Goal: Task Accomplishment & Management: Use online tool/utility

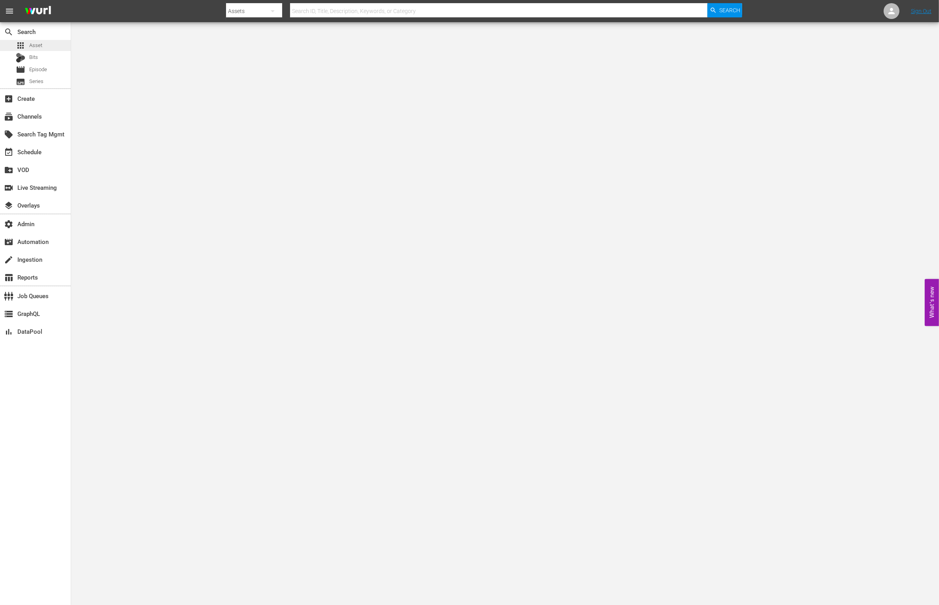
click at [53, 40] on div "apps Asset" at bounding box center [35, 45] width 71 height 11
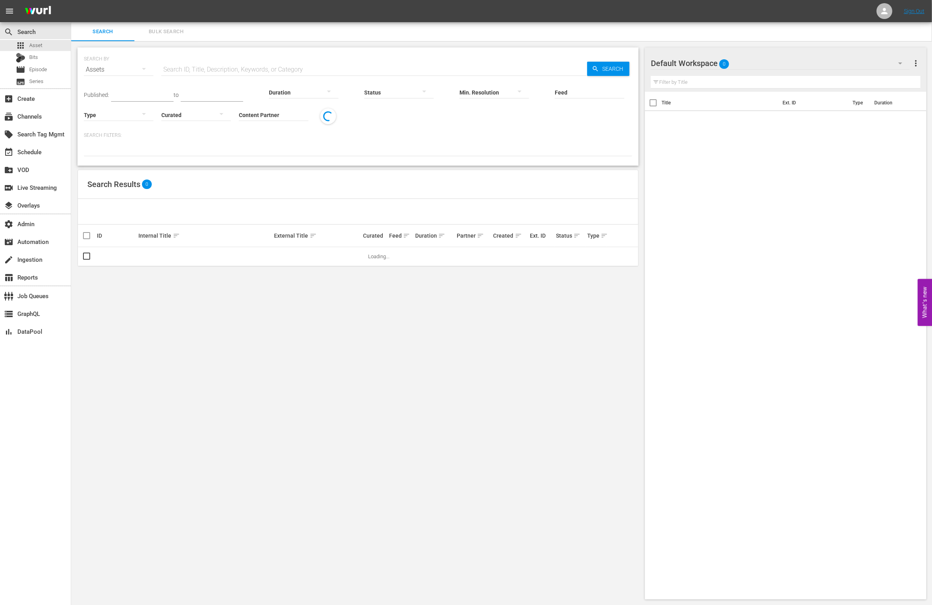
click at [266, 68] on input "text" at bounding box center [374, 69] width 426 height 19
paste input "[PERSON_NAME] - Will Be Funny For Money"
type input "[PERSON_NAME] - Will Be Funny For Money"
click at [596, 70] on icon "button" at bounding box center [595, 68] width 7 height 7
click at [289, 65] on input "[PERSON_NAME] - Will Be Funny For Money" at bounding box center [374, 69] width 426 height 19
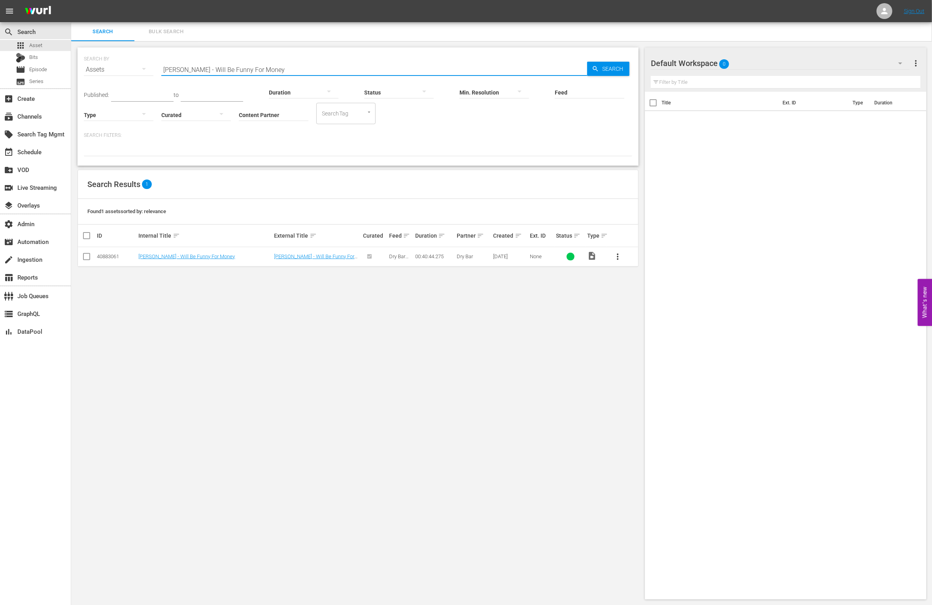
click at [291, 66] on input "[PERSON_NAME] - Will Be Funny For Money" at bounding box center [374, 69] width 426 height 19
type input "\"
click at [34, 40] on div "apps Asset" at bounding box center [29, 45] width 26 height 11
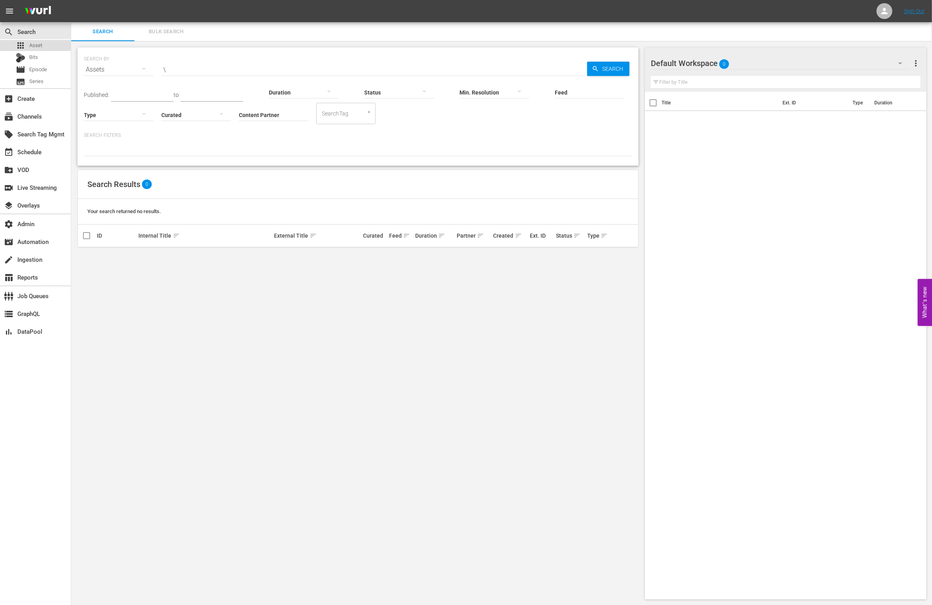
click at [38, 43] on span "Asset" at bounding box center [35, 46] width 13 height 8
click at [47, 45] on div "apps Asset" at bounding box center [35, 45] width 71 height 11
click at [198, 65] on input "\" at bounding box center [374, 69] width 426 height 19
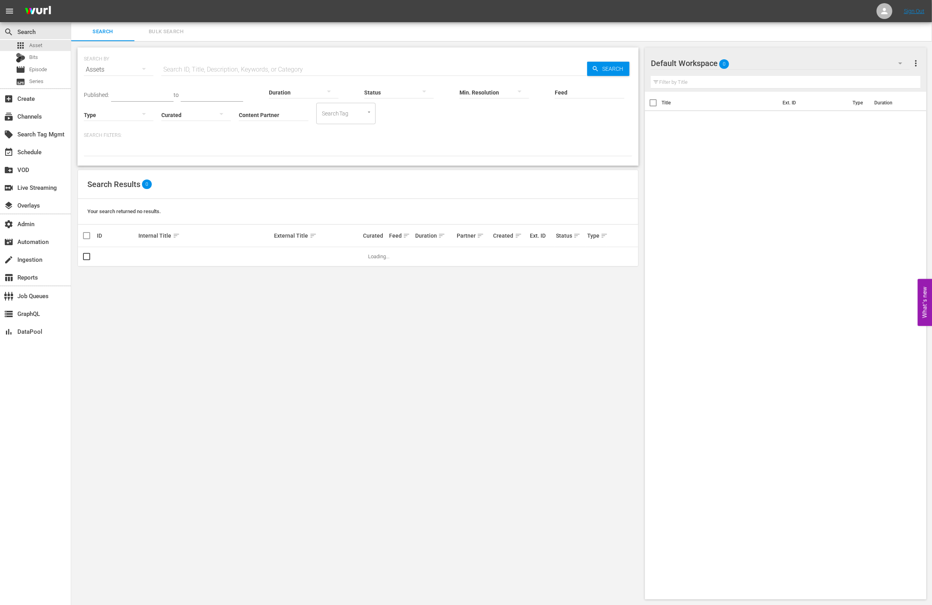
drag, startPoint x: 260, startPoint y: 342, endPoint x: 101, endPoint y: 157, distance: 244.4
click at [258, 338] on div "SEARCH BY Search By Assets Search ID, Title, Description, Keywords, or Category…" at bounding box center [358, 323] width 574 height 564
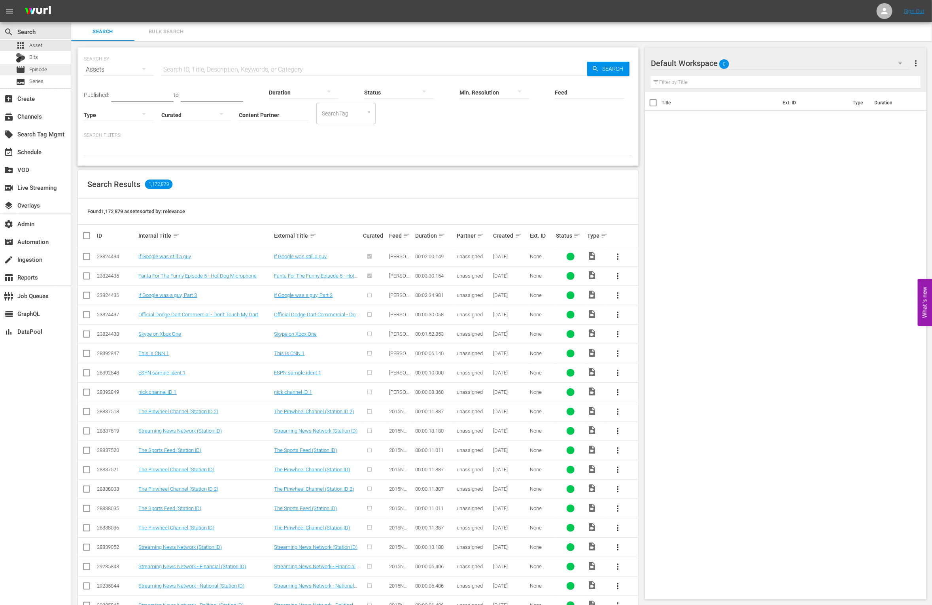
click at [47, 64] on div "movie Episode" at bounding box center [35, 69] width 71 height 11
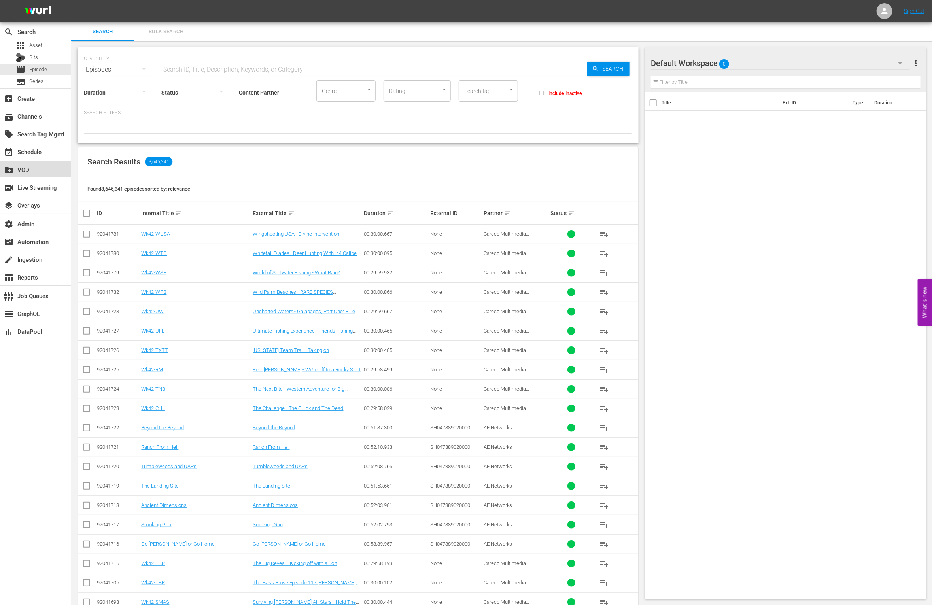
click at [53, 164] on div "create_new_folder VOD" at bounding box center [35, 169] width 71 height 16
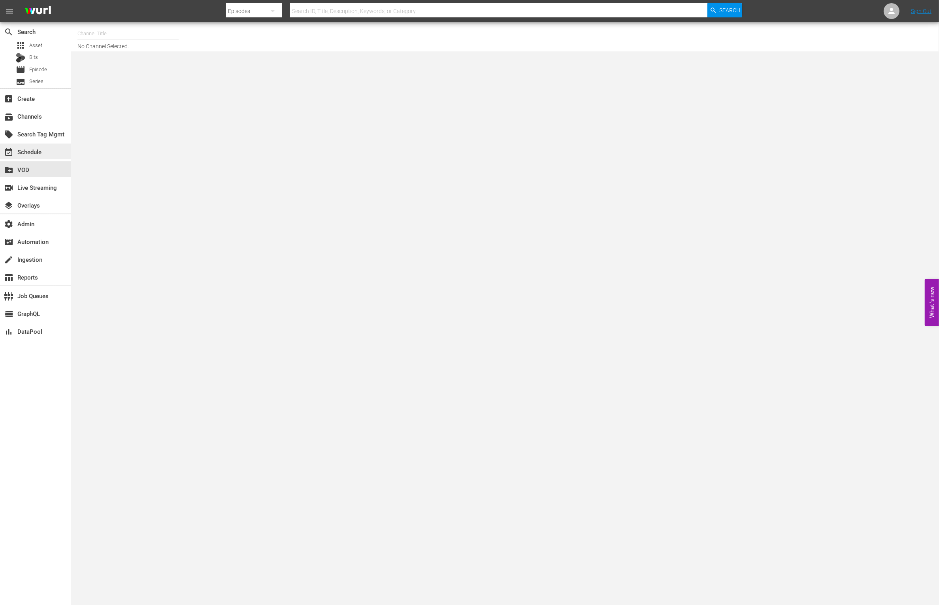
click at [49, 154] on div "event_available Schedule" at bounding box center [35, 151] width 71 height 16
click at [38, 114] on div "subscriptions Channels" at bounding box center [22, 114] width 44 height 7
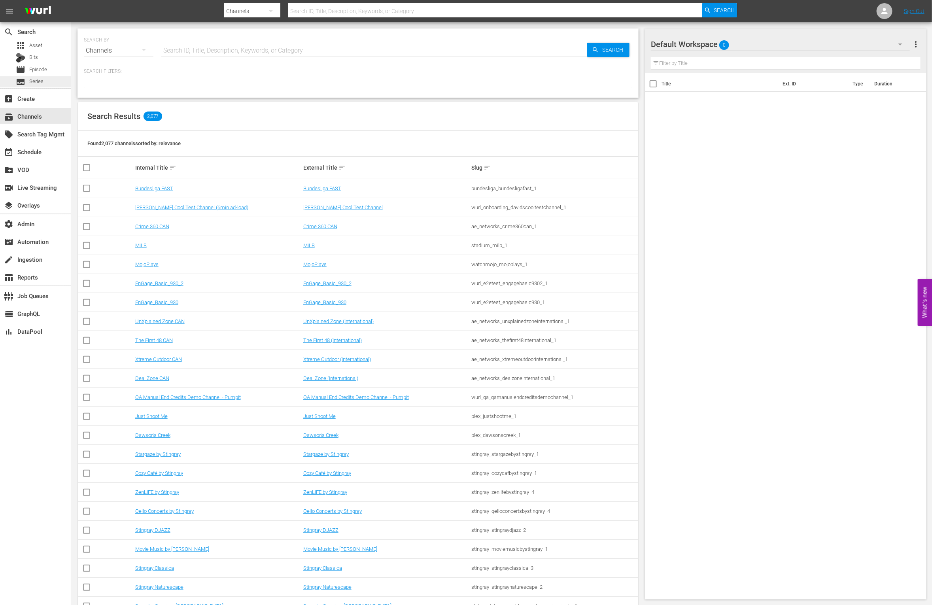
click at [46, 81] on div "subtitles Series" at bounding box center [35, 81] width 71 height 11
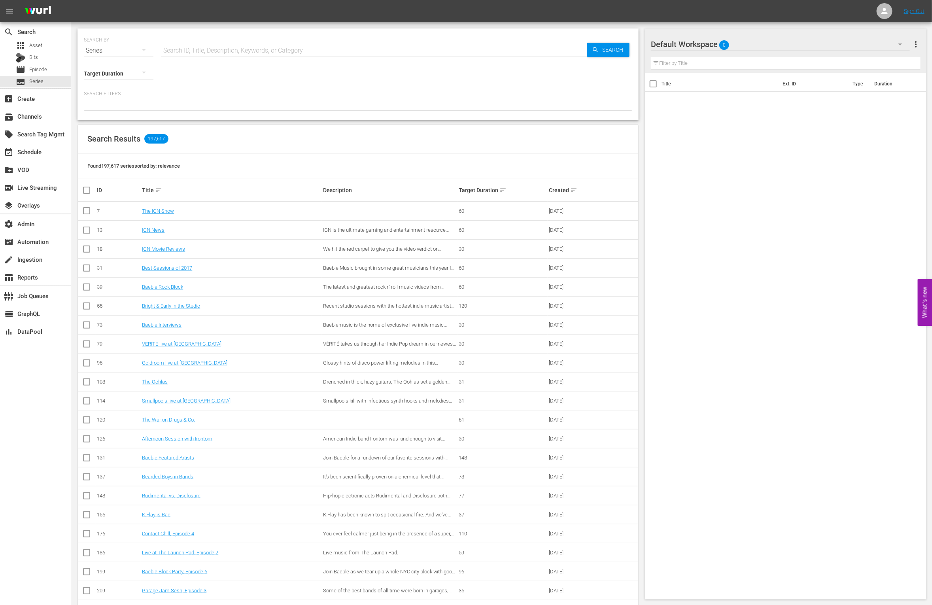
click at [51, 39] on div "search Search apps Asset Bits movie Episode subtitles Series" at bounding box center [35, 55] width 71 height 66
click at [51, 44] on div "apps Asset" at bounding box center [35, 45] width 71 height 11
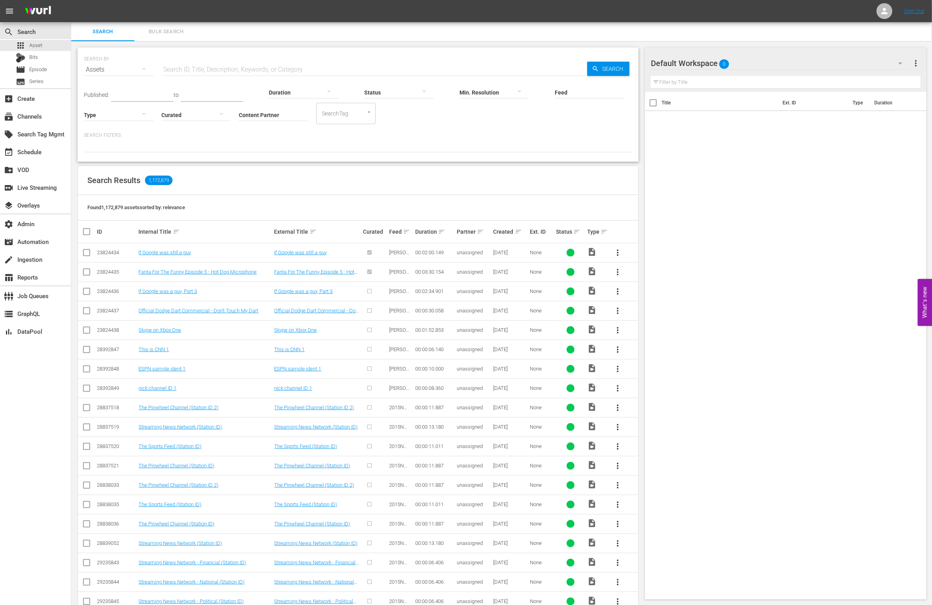
click at [239, 121] on hr at bounding box center [274, 121] width 70 height 0
click at [239, 115] on input "Content Partner" at bounding box center [274, 115] width 70 height 28
click at [210, 140] on div "Wurl - External (327)" at bounding box center [226, 136] width 116 height 19
type input "Wurl - External (327)"
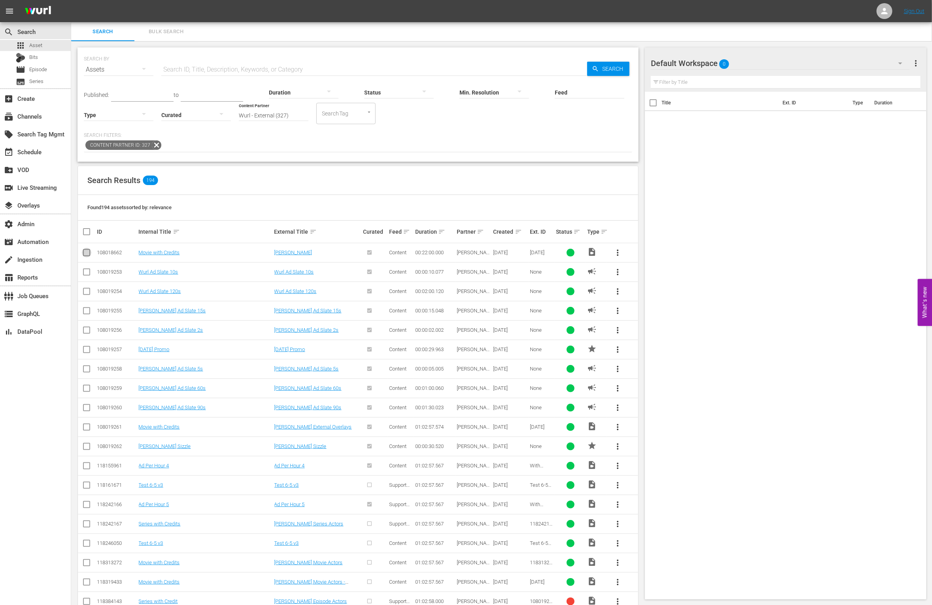
click at [85, 253] on input "checkbox" at bounding box center [86, 253] width 9 height 9
checkbox input "true"
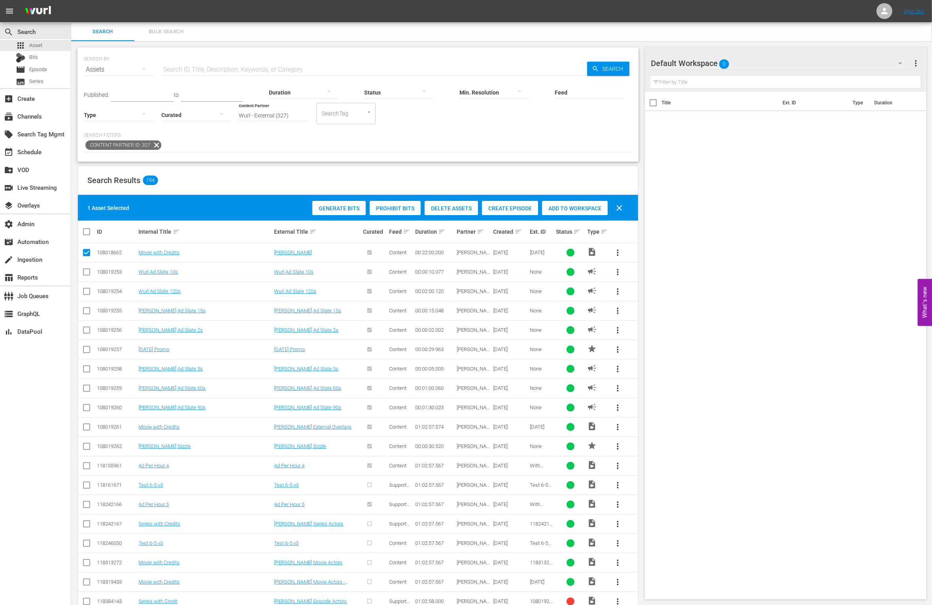
click at [86, 272] on input "checkbox" at bounding box center [86, 273] width 9 height 9
checkbox input "true"
click at [87, 292] on input "checkbox" at bounding box center [86, 292] width 9 height 9
checkbox input "true"
click at [86, 312] on input "checkbox" at bounding box center [86, 312] width 9 height 9
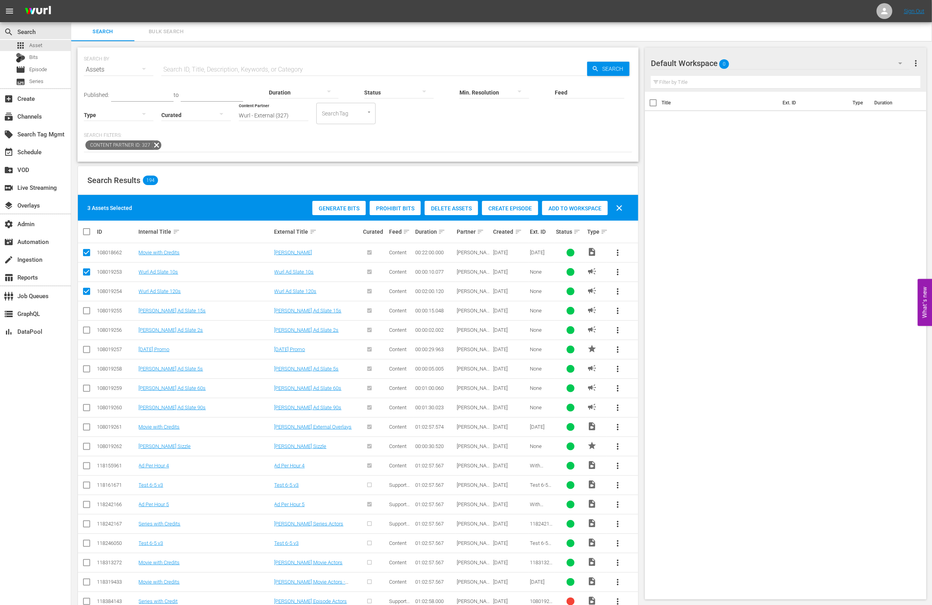
checkbox input "true"
click at [555, 210] on span "Add to Workspace" at bounding box center [575, 208] width 66 height 6
click at [42, 83] on span "Series" at bounding box center [36, 81] width 14 height 8
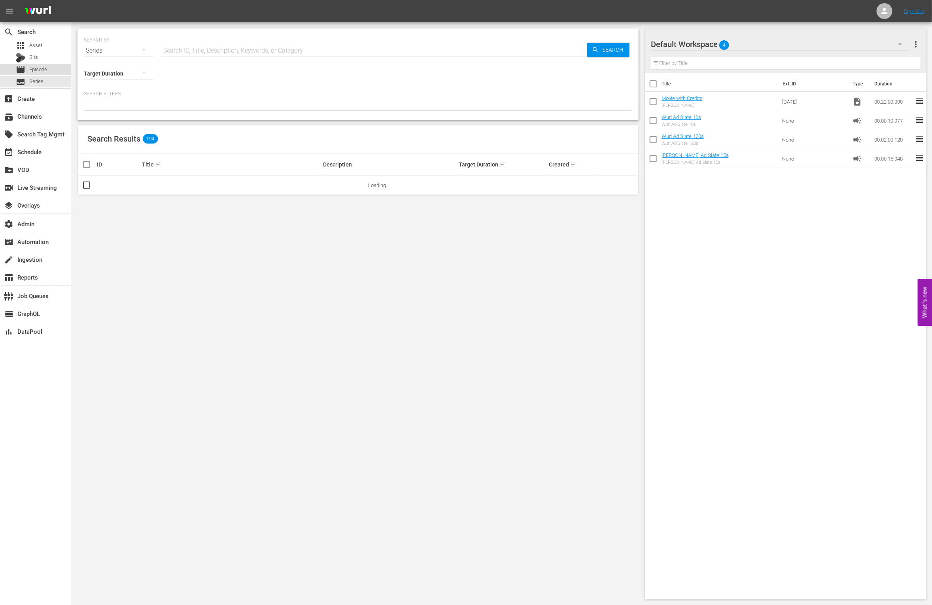
click at [42, 70] on span "Episode" at bounding box center [38, 70] width 18 height 8
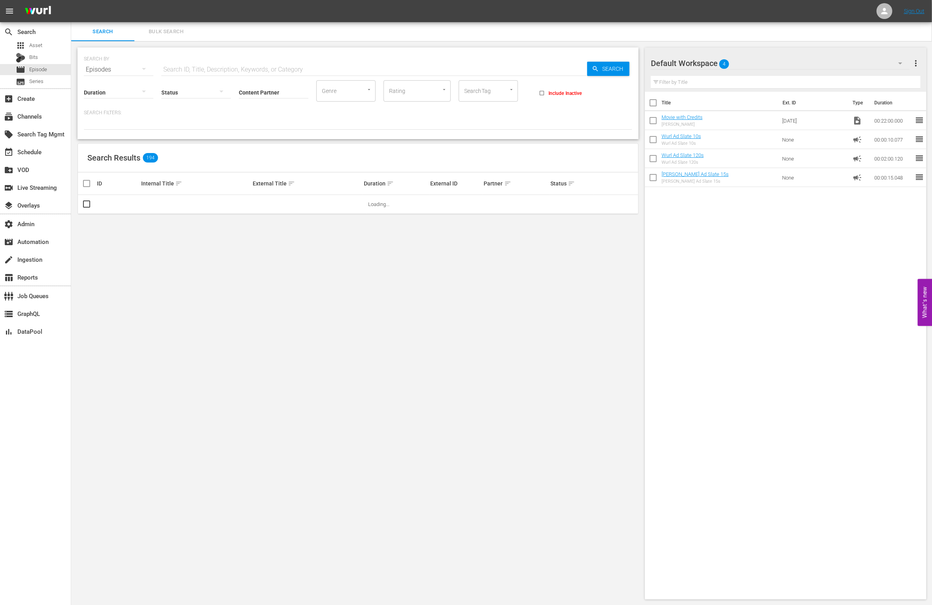
click at [270, 94] on input "Content Partner" at bounding box center [274, 93] width 70 height 28
type input "e"
click at [656, 104] on input "checkbox" at bounding box center [653, 104] width 17 height 17
checkbox input "true"
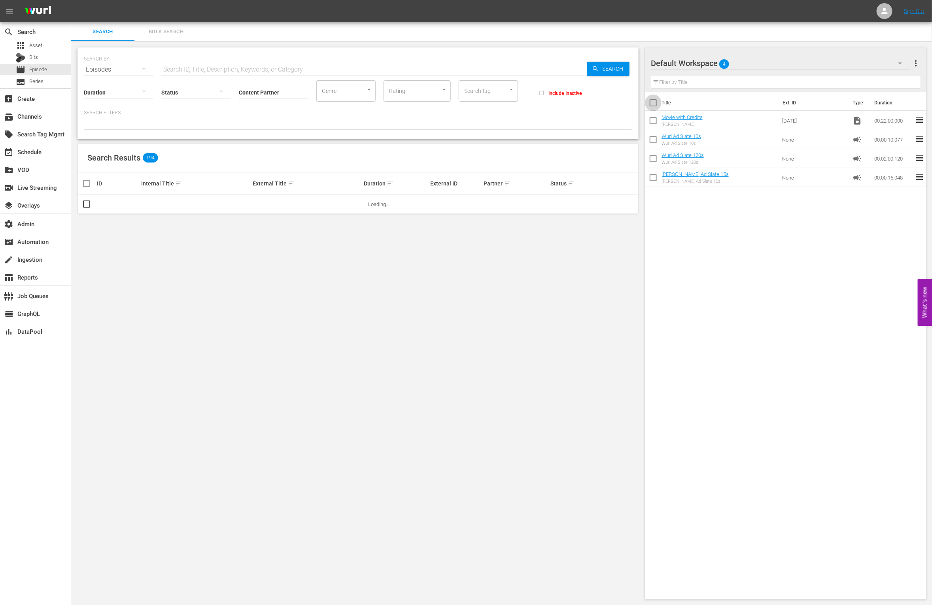
checkbox input "true"
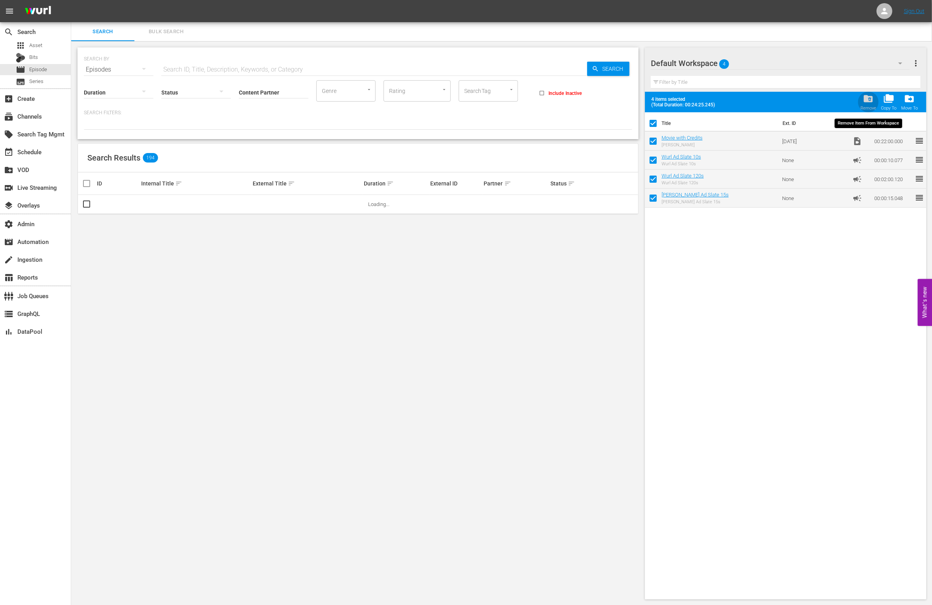
click at [870, 97] on span "folder_delete" at bounding box center [868, 98] width 11 height 11
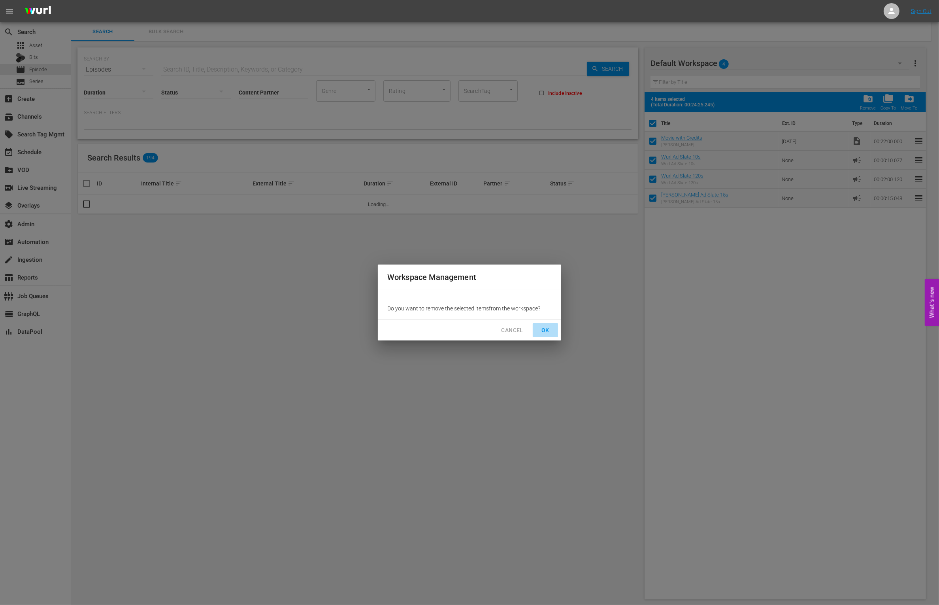
click at [548, 330] on span "OK" at bounding box center [545, 330] width 13 height 10
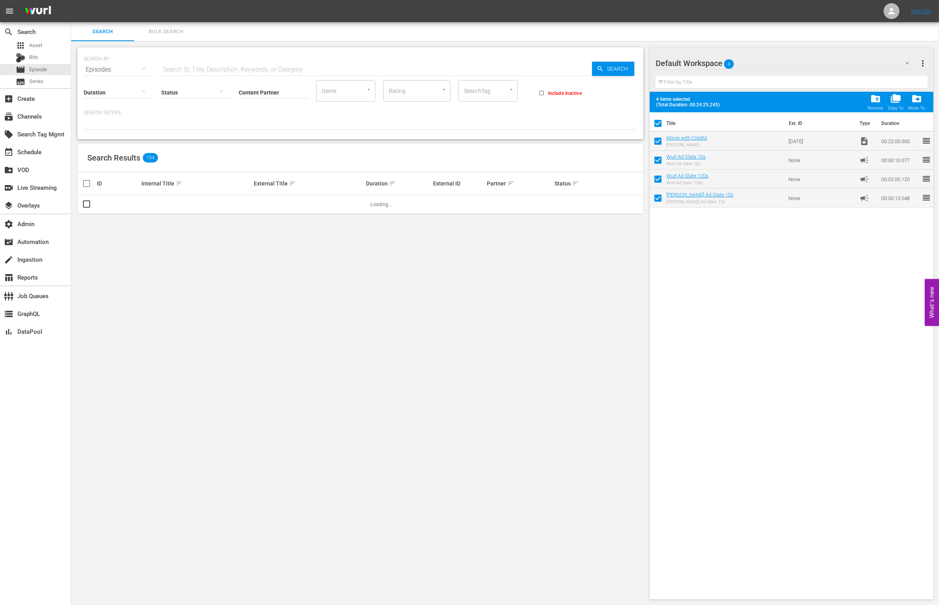
checkbox input "false"
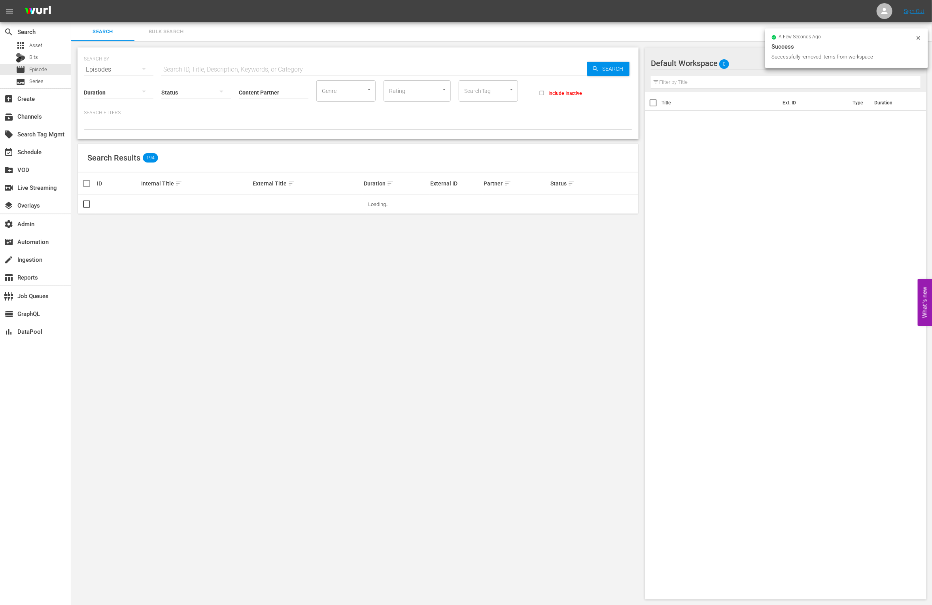
click at [264, 91] on input "Content Partner" at bounding box center [274, 93] width 70 height 28
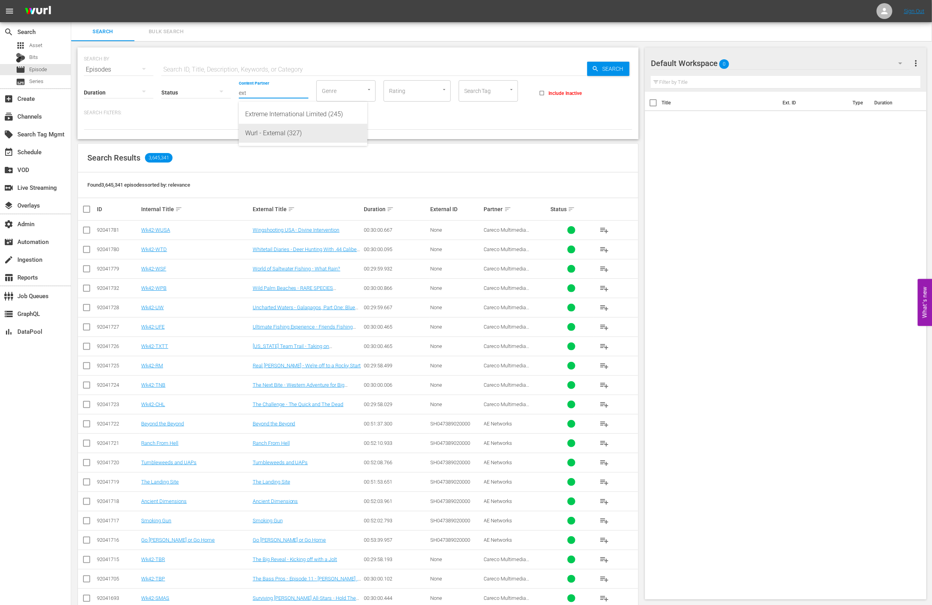
click at [297, 131] on div "Wurl - External (327)" at bounding box center [303, 133] width 116 height 19
type input "Wurl - External (327)"
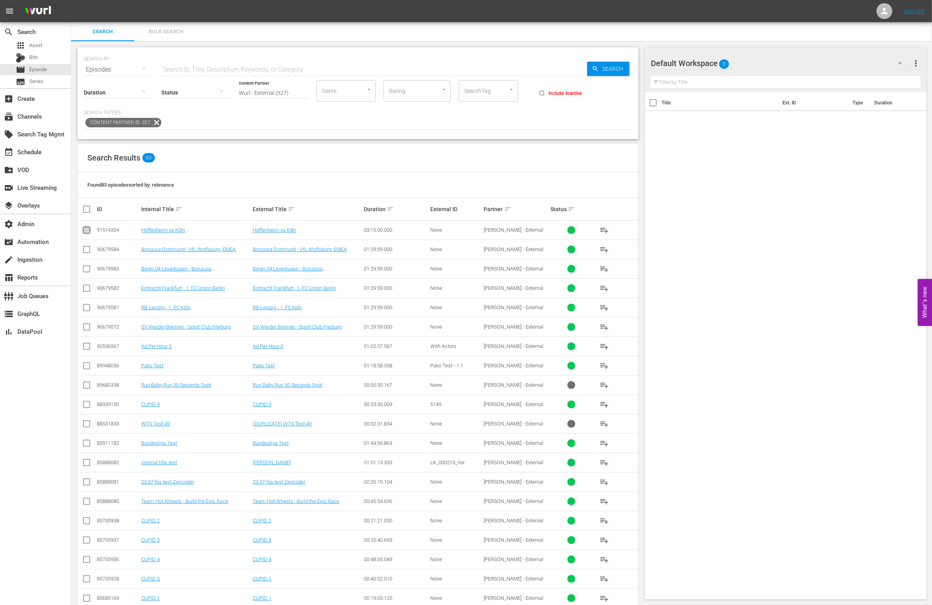
click at [89, 230] on input "checkbox" at bounding box center [86, 231] width 9 height 9
checkbox input "true"
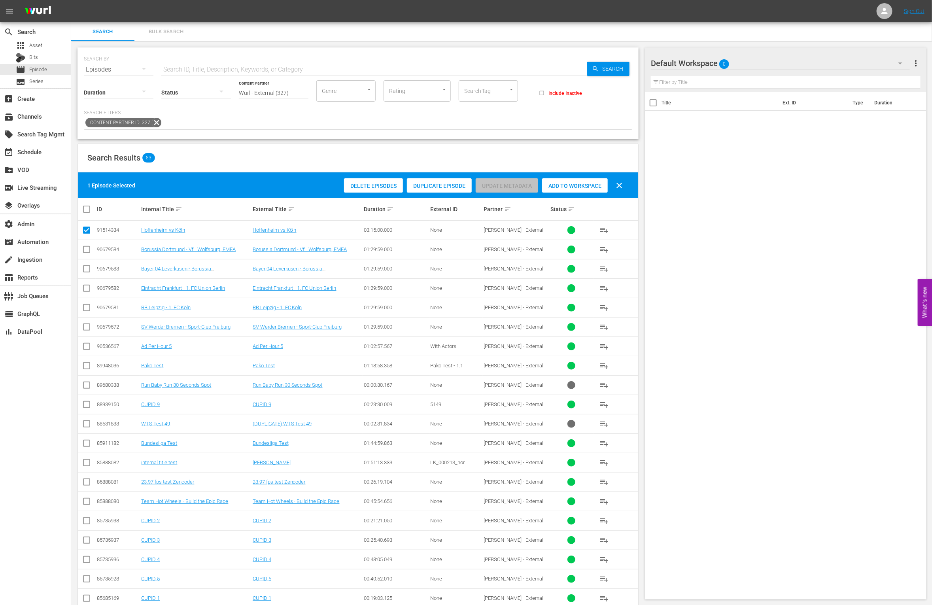
drag, startPoint x: 90, startPoint y: 251, endPoint x: 87, endPoint y: 255, distance: 4.8
click at [91, 251] on input "checkbox" at bounding box center [86, 250] width 9 height 9
checkbox input "true"
click at [87, 261] on td at bounding box center [87, 268] width 18 height 19
click at [87, 272] on input "checkbox" at bounding box center [86, 270] width 9 height 9
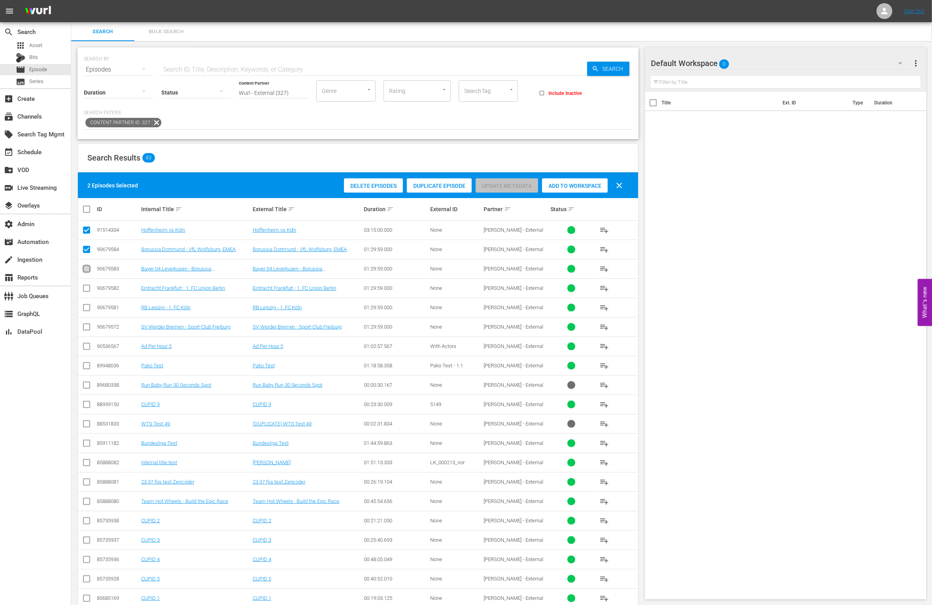
checkbox input "true"
drag, startPoint x: 86, startPoint y: 281, endPoint x: 88, endPoint y: 292, distance: 10.8
click at [86, 281] on td at bounding box center [87, 287] width 18 height 19
click at [88, 288] on input "checkbox" at bounding box center [86, 289] width 9 height 9
checkbox input "true"
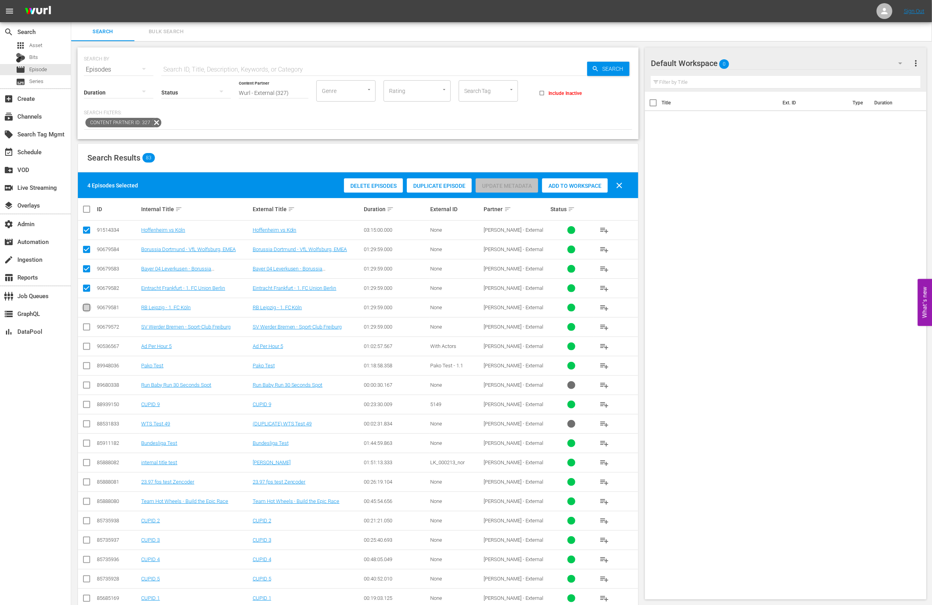
click at [89, 305] on input "checkbox" at bounding box center [86, 308] width 9 height 9
checkbox input "true"
click at [571, 189] on div "Add to Workspace" at bounding box center [575, 185] width 66 height 15
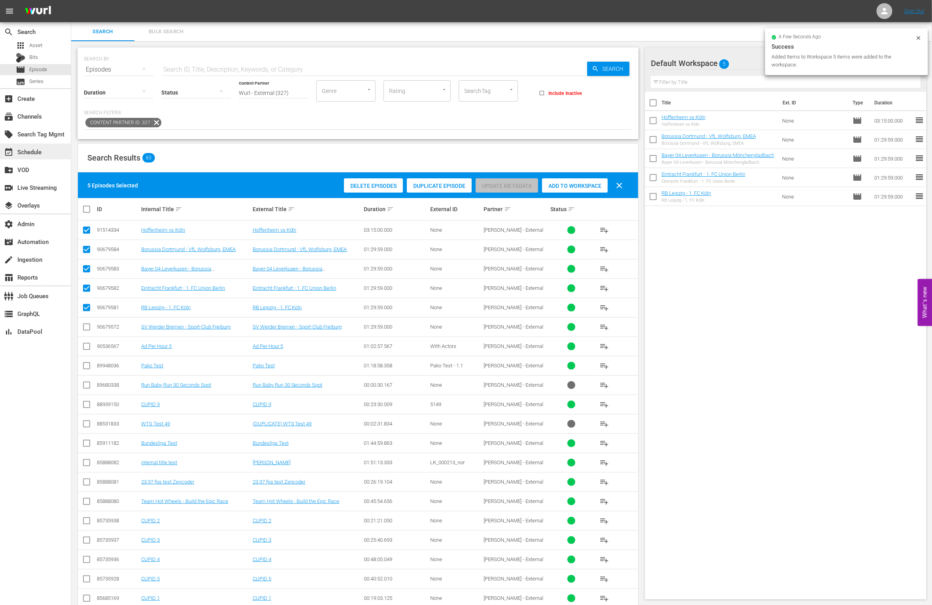
click at [46, 151] on div "event_available Schedule" at bounding box center [35, 151] width 71 height 16
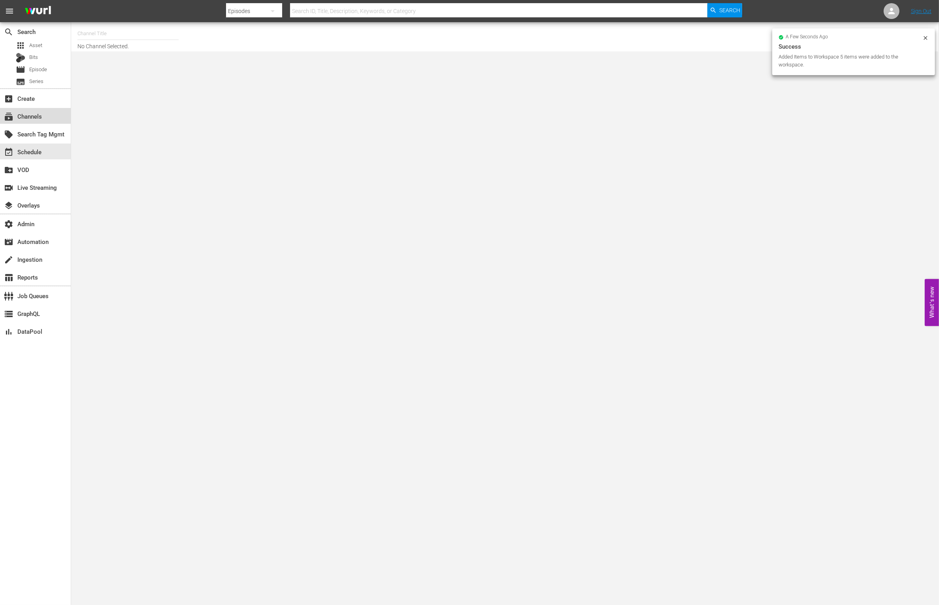
click at [44, 115] on div "subscriptions Channels" at bounding box center [35, 116] width 71 height 16
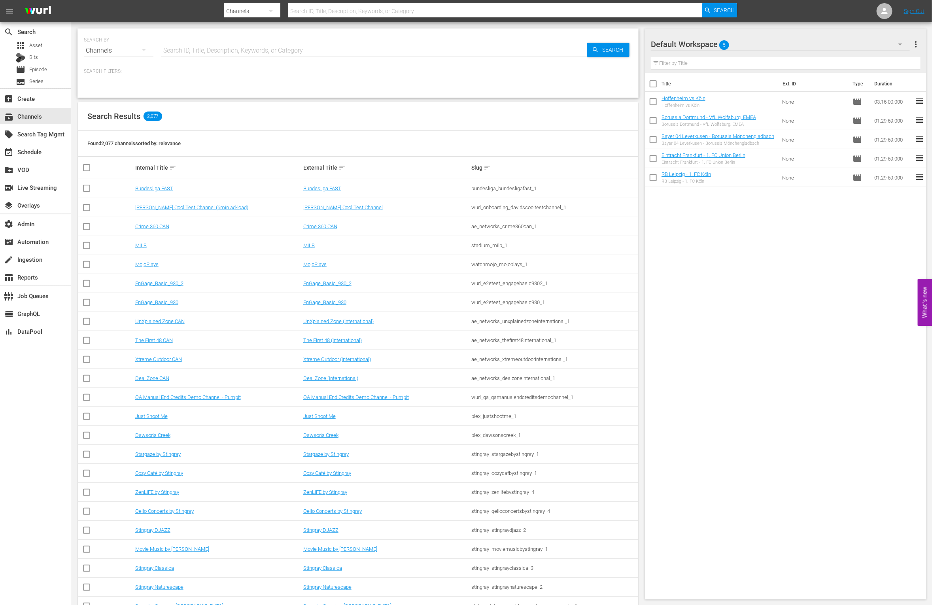
drag, startPoint x: 174, startPoint y: 48, endPoint x: 178, endPoint y: 51, distance: 4.6
click at [175, 49] on input "text" at bounding box center [374, 50] width 426 height 19
type input "external"
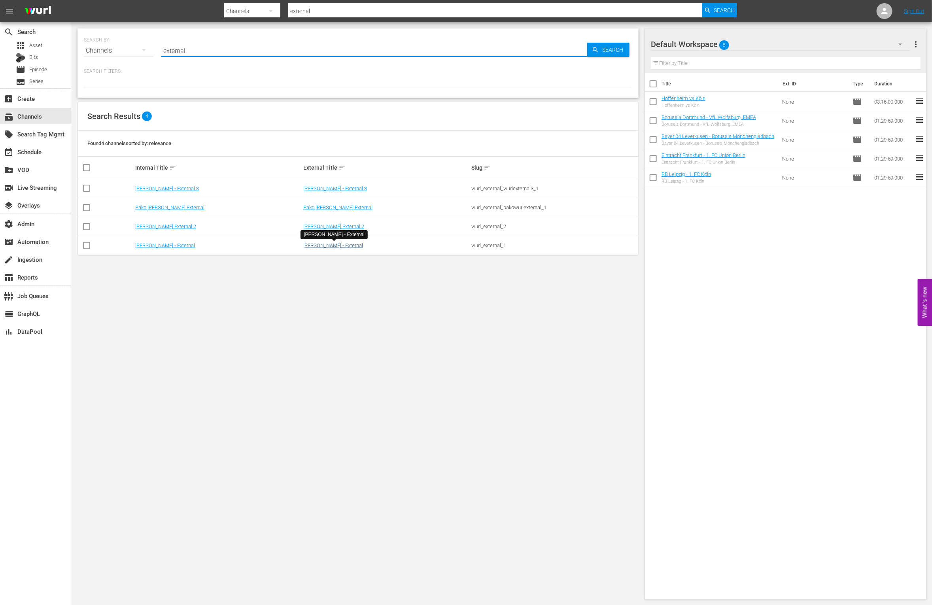
type input "external"
click at [305, 246] on link "Wurl - External" at bounding box center [333, 245] width 60 height 6
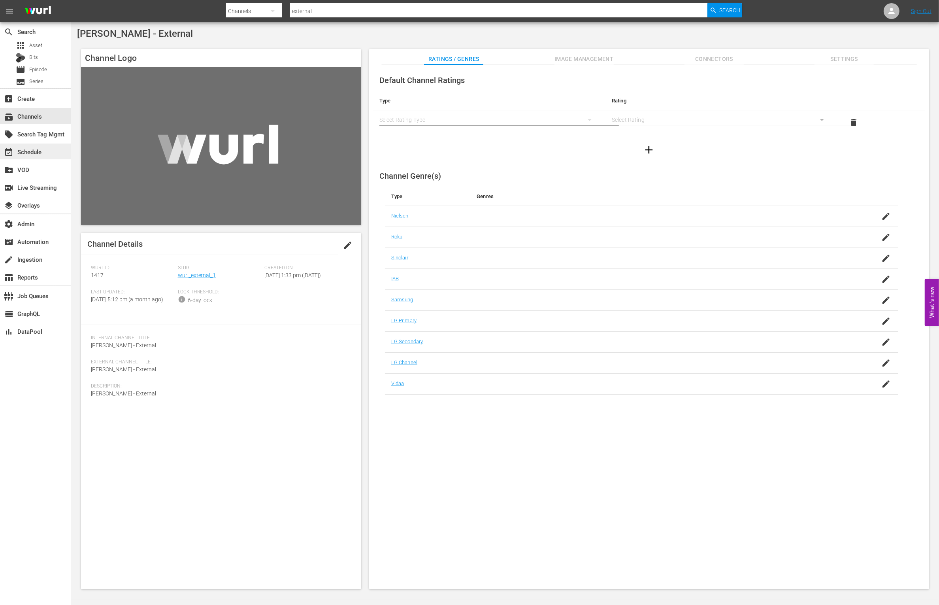
click at [49, 155] on div "event_available Schedule" at bounding box center [35, 151] width 71 height 16
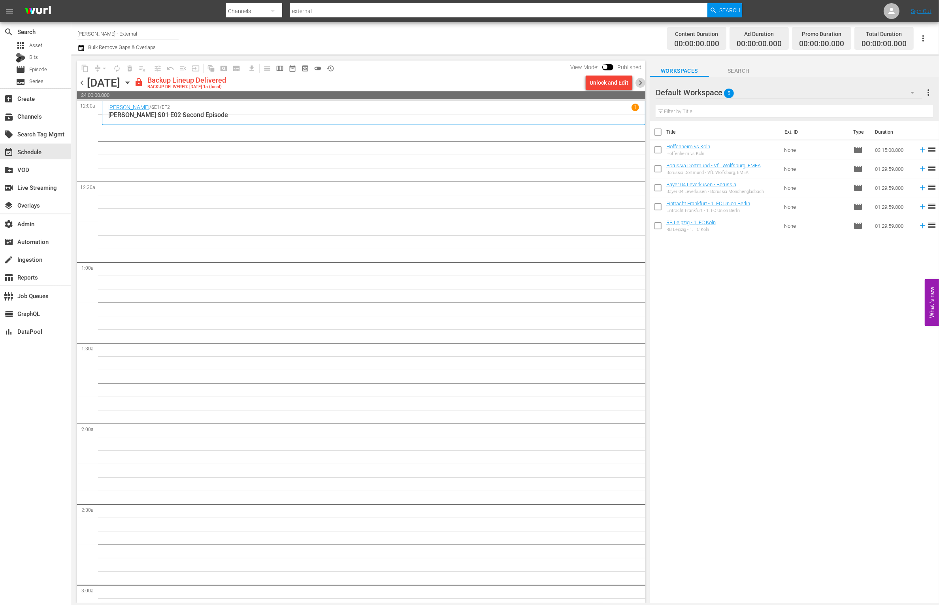
click at [643, 81] on span "chevron_right" at bounding box center [641, 83] width 10 height 10
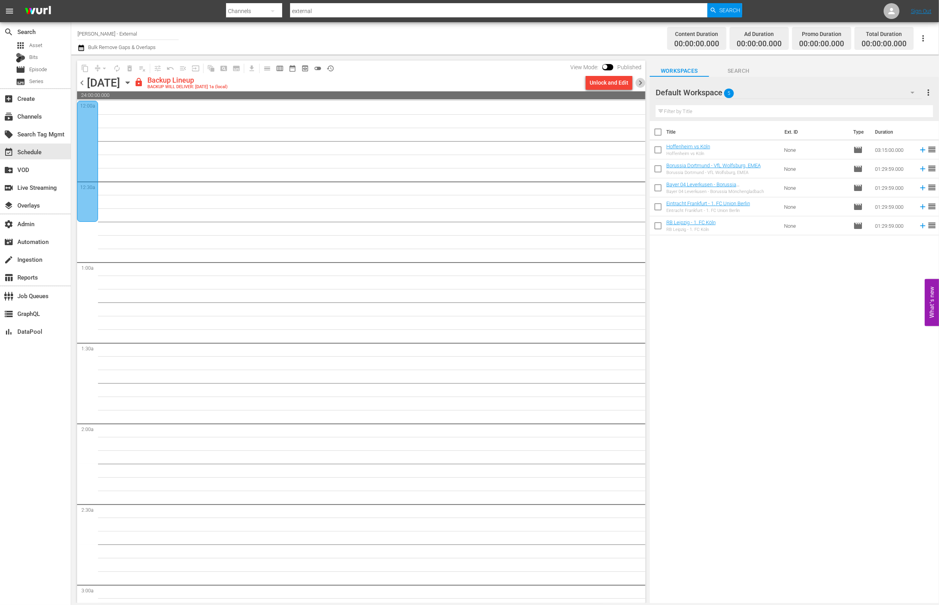
click at [642, 85] on span "chevron_right" at bounding box center [641, 83] width 10 height 10
click at [660, 136] on input "checkbox" at bounding box center [658, 133] width 17 height 17
checkbox input "true"
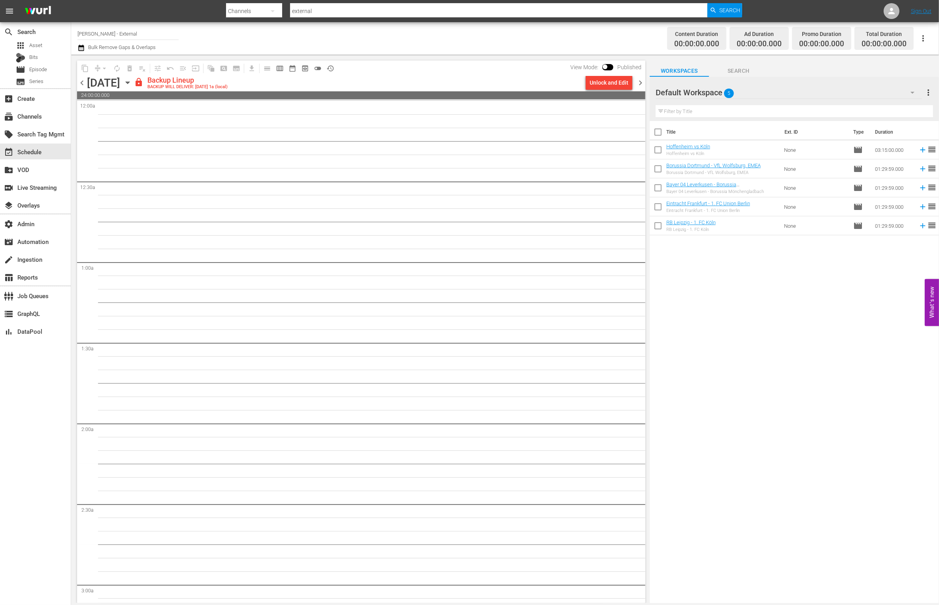
checkbox input "true"
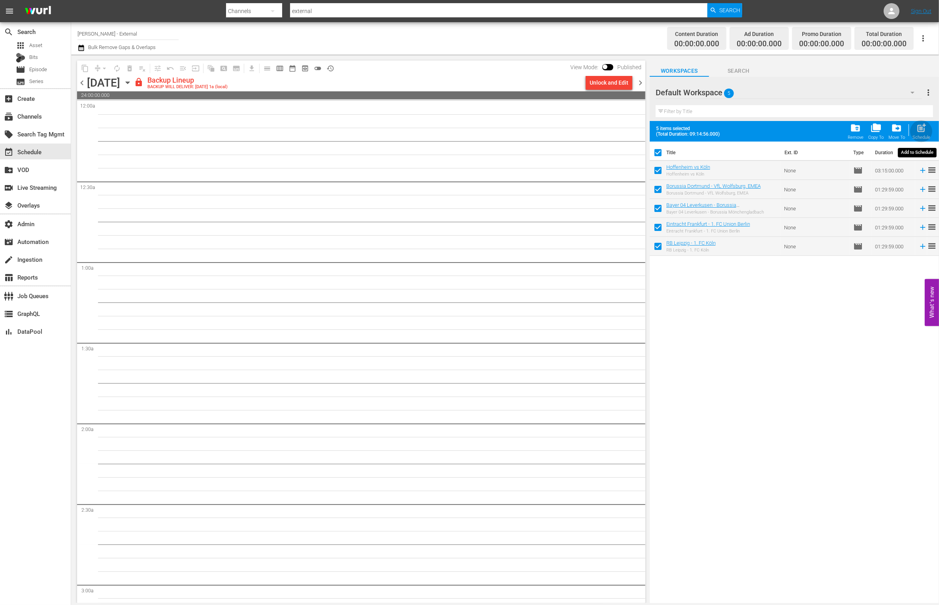
click at [923, 134] on div "post_add Schedule" at bounding box center [922, 131] width 18 height 17
checkbox input "false"
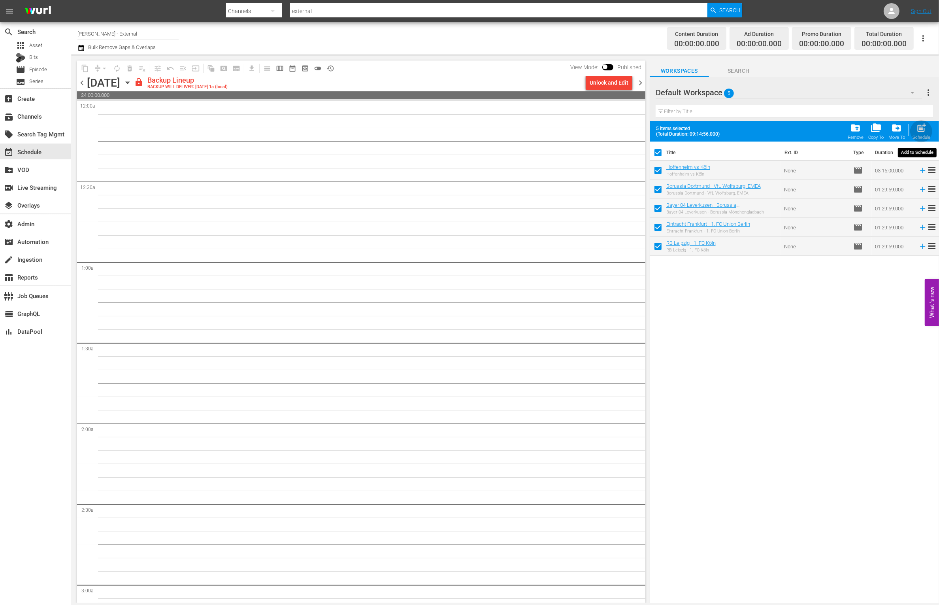
checkbox input "false"
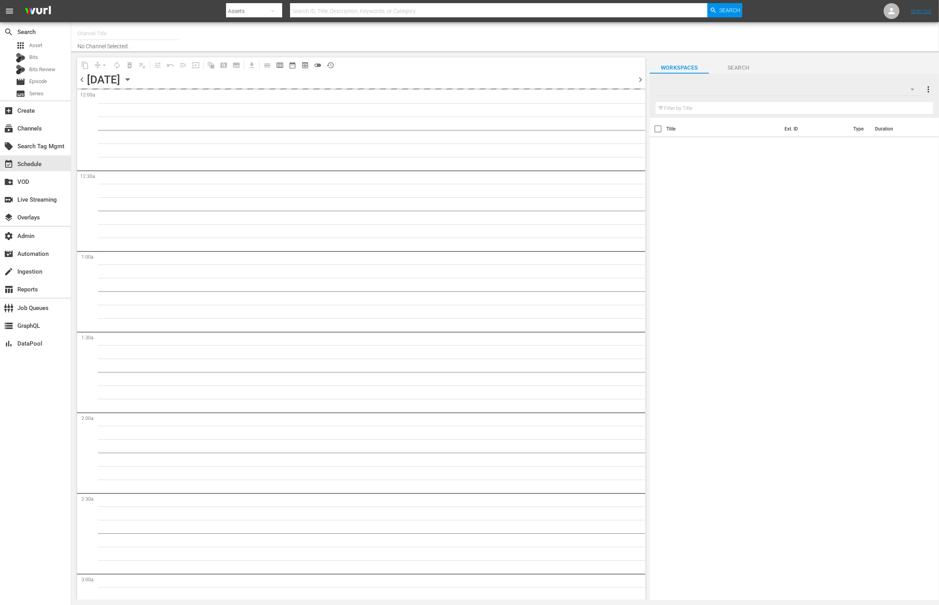
type input "[PERSON_NAME] - External (1417)"
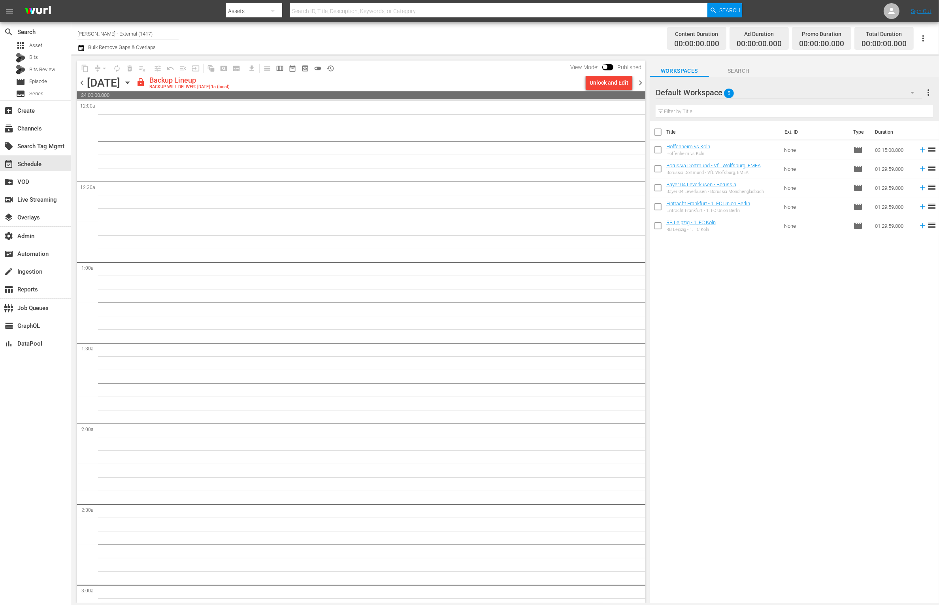
click at [767, 185] on div "Bayer 04 Leverkusen - Borussia Mönchengladbach" at bounding box center [721, 184] width 111 height 6
click at [610, 80] on div "Unlock and Edit" at bounding box center [609, 83] width 39 height 14
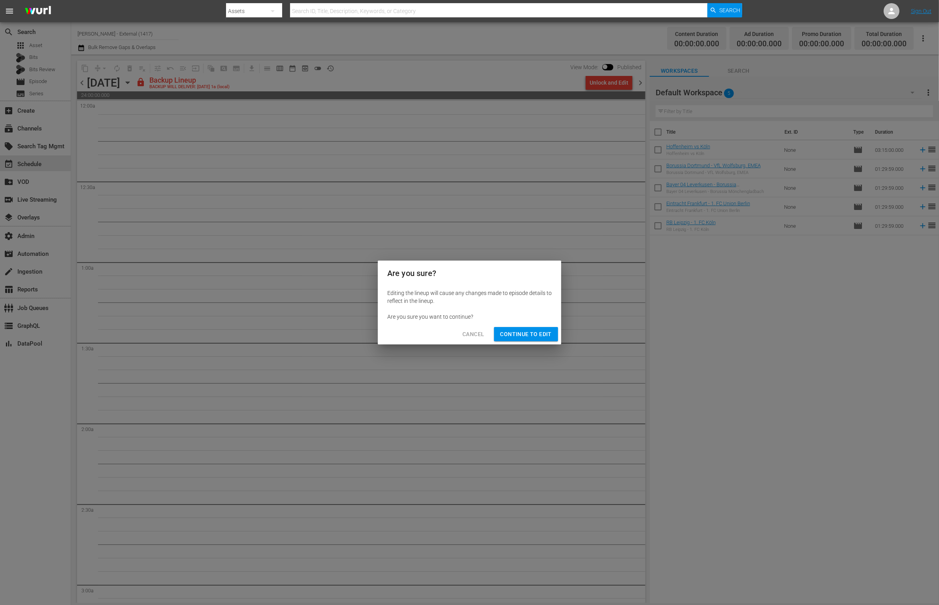
click at [521, 331] on span "Continue to Edit" at bounding box center [525, 334] width 51 height 10
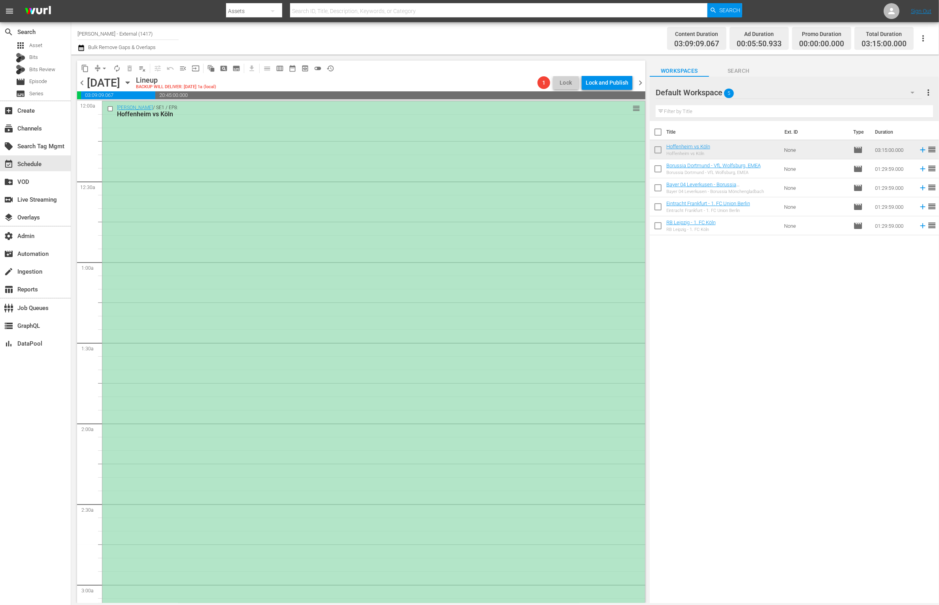
click at [535, 162] on div "[PERSON_NAME] / SE1 / EP8: Hoffenheim vs Köln reorder" at bounding box center [373, 362] width 543 height 522
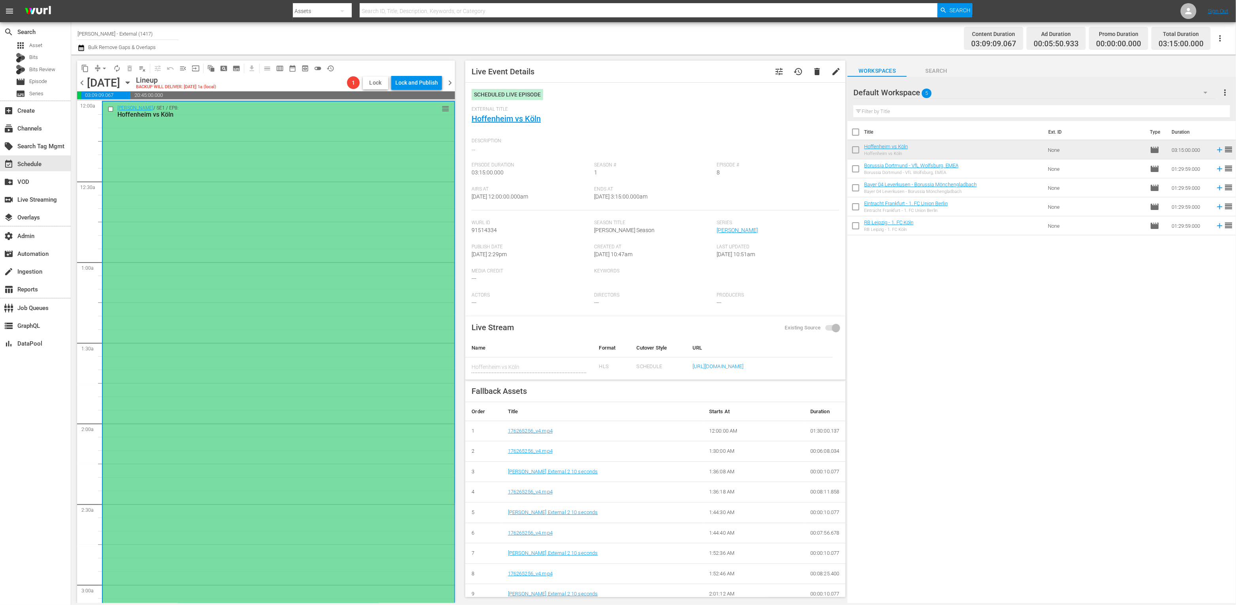
click at [377, 86] on span "Lock" at bounding box center [375, 83] width 19 height 8
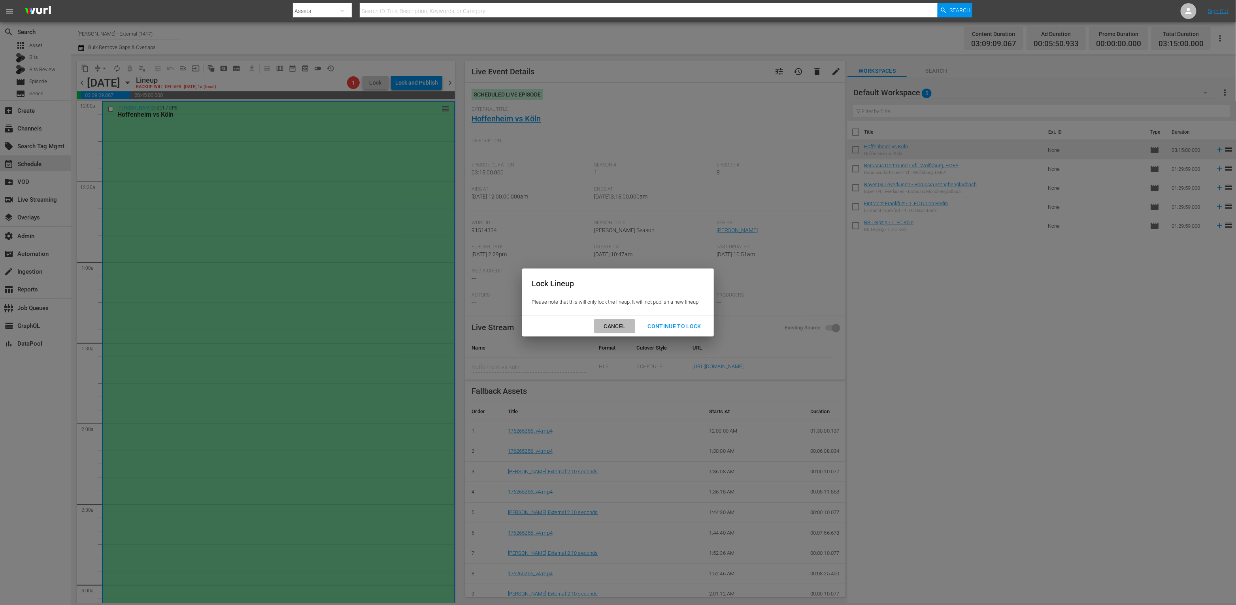
click at [625, 328] on div "Cancel" at bounding box center [614, 326] width 34 height 10
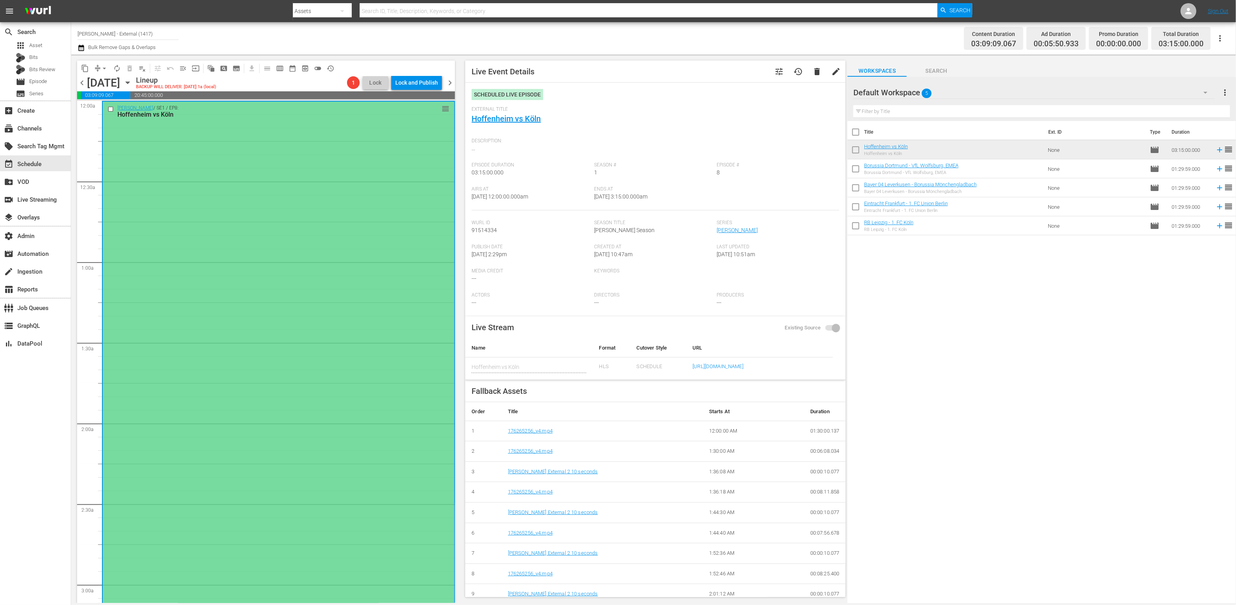
click at [281, 222] on div "[PERSON_NAME] / SE1 / EP8: Hoffenheim vs Köln reorder" at bounding box center [278, 363] width 351 height 522
click at [53, 128] on div "subscriptions Channels" at bounding box center [35, 128] width 71 height 16
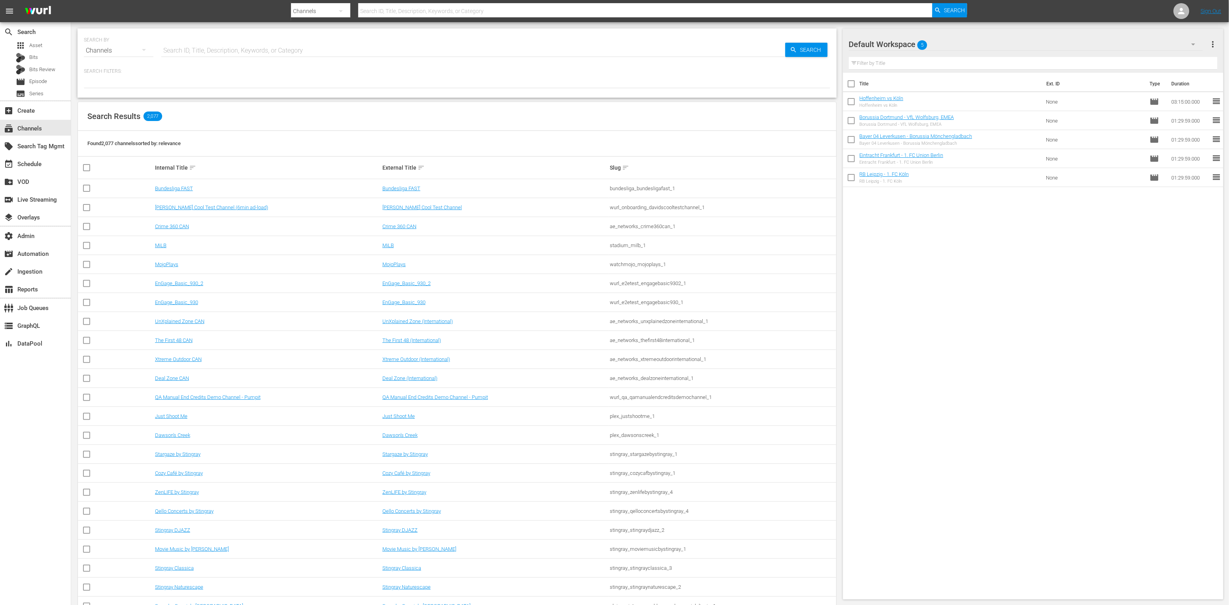
click at [215, 50] on input "text" at bounding box center [473, 50] width 624 height 19
click at [293, 47] on input "text" at bounding box center [473, 50] width 624 height 19
type input "game"
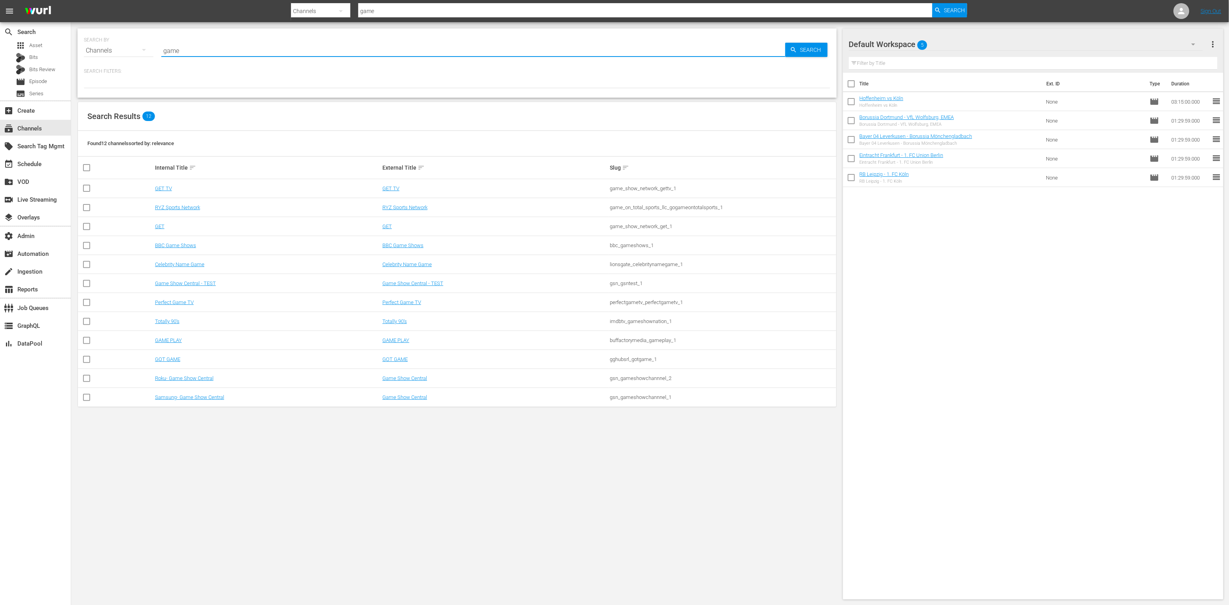
type input "game show central"
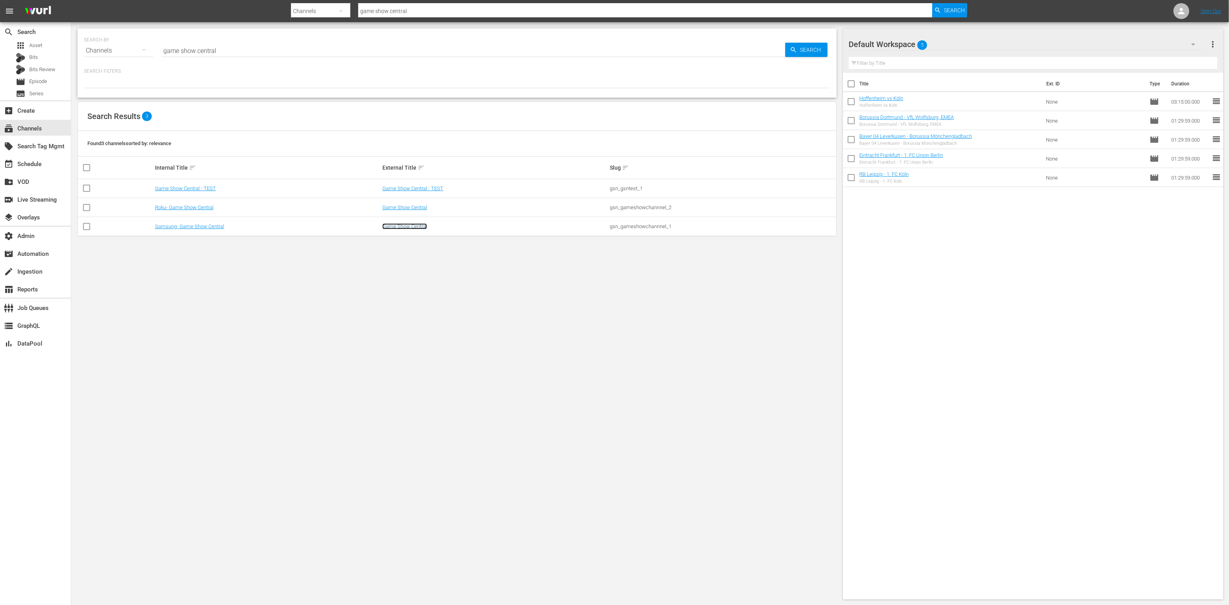
click at [405, 228] on link "Game Show Central" at bounding box center [404, 226] width 45 height 6
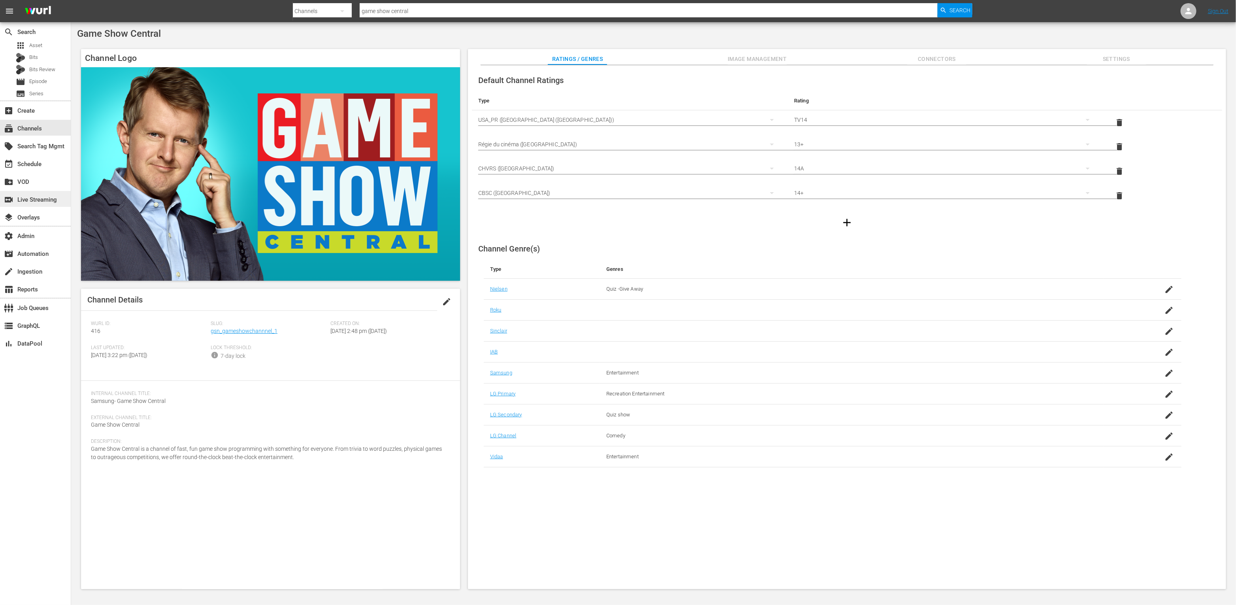
click at [57, 201] on div "switch_video Live Streaming" at bounding box center [35, 199] width 71 height 16
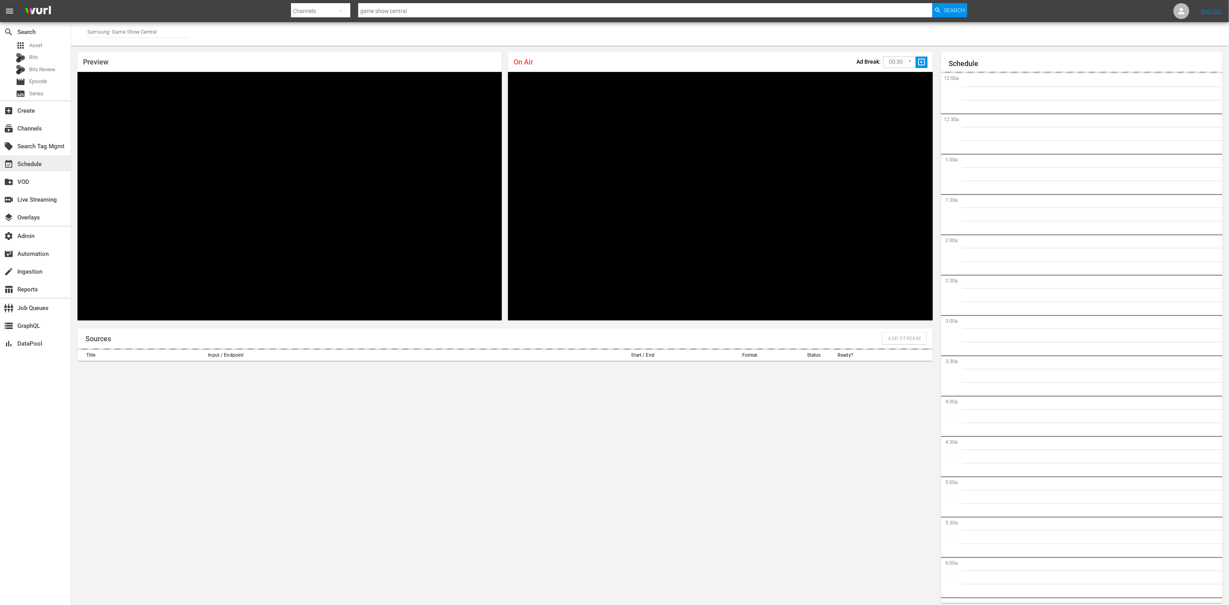
click at [50, 163] on div "event_available Schedule" at bounding box center [35, 163] width 71 height 16
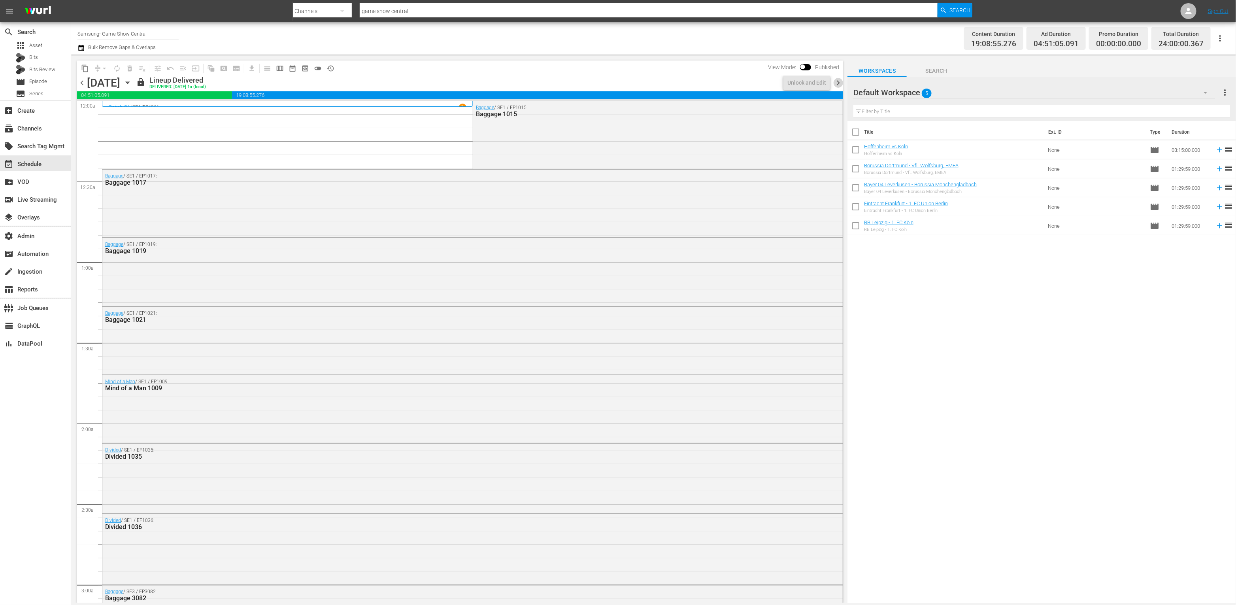
click at [839, 83] on span "chevron_right" at bounding box center [838, 83] width 10 height 10
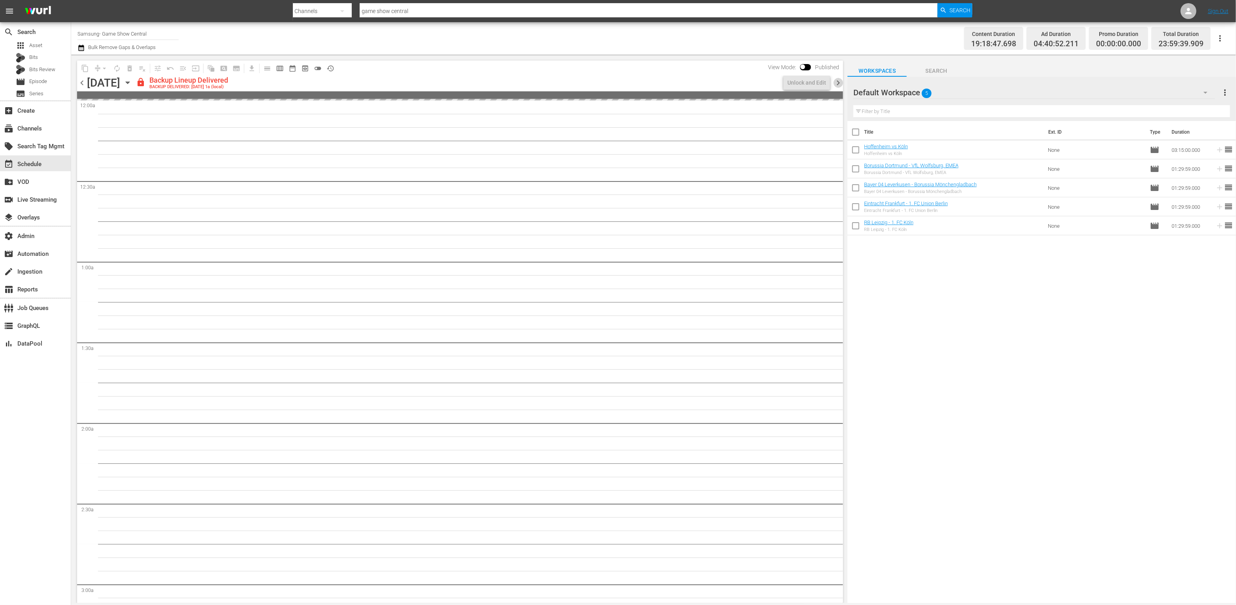
click at [840, 83] on span "chevron_right" at bounding box center [838, 83] width 10 height 10
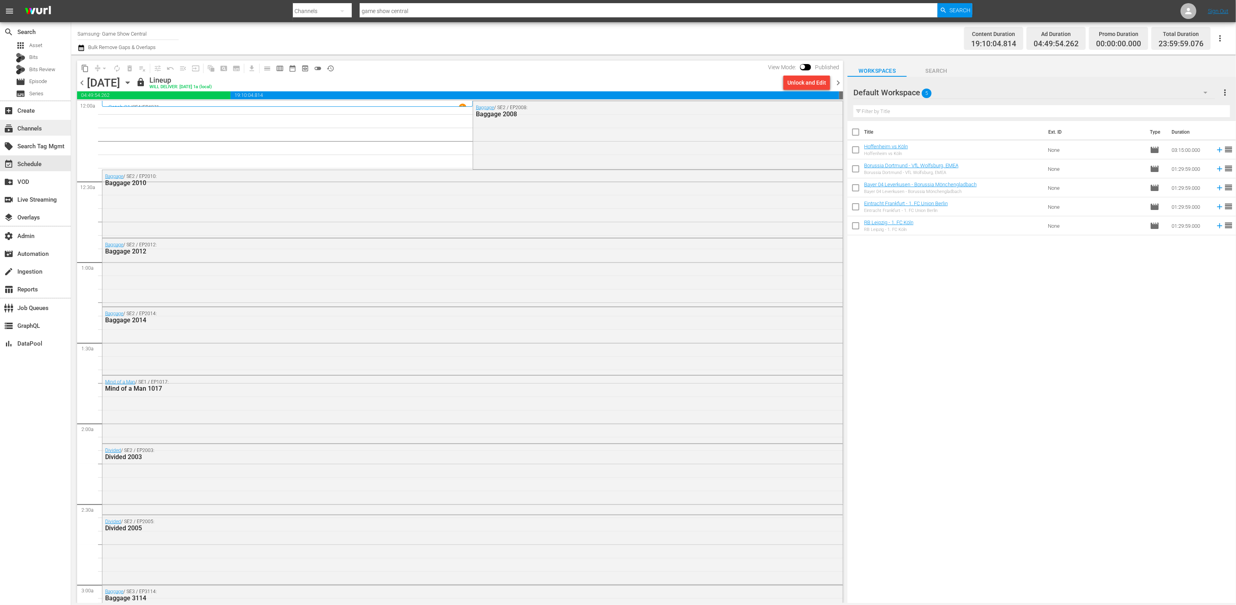
click at [26, 121] on div "subscriptions Channels" at bounding box center [35, 128] width 71 height 16
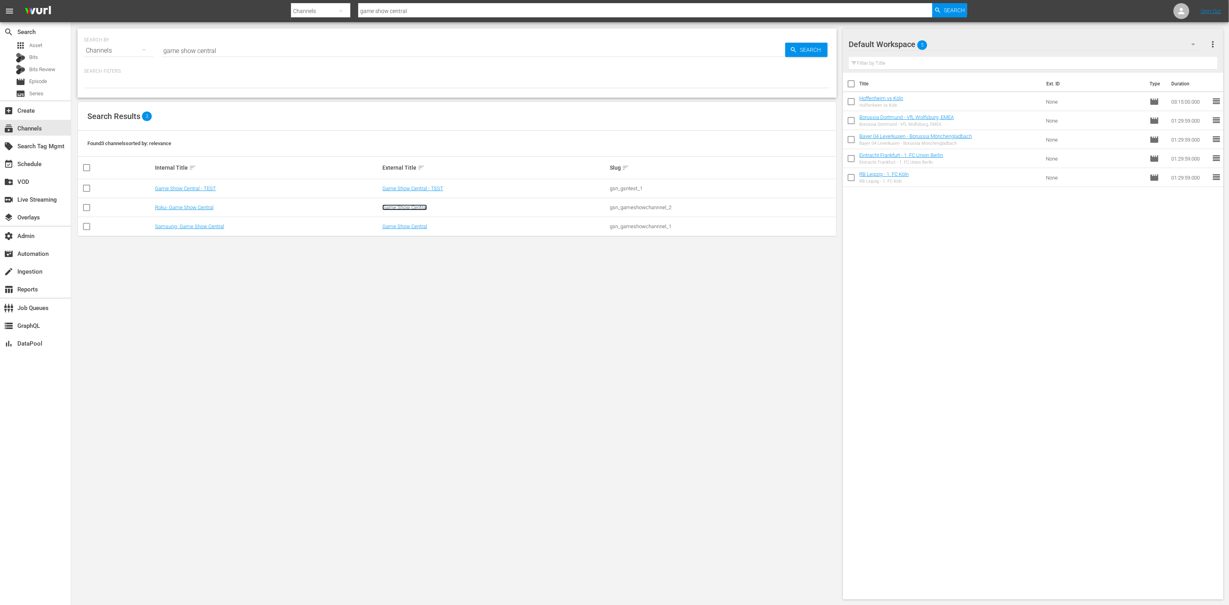
click at [400, 207] on link "Game Show Central" at bounding box center [404, 207] width 45 height 6
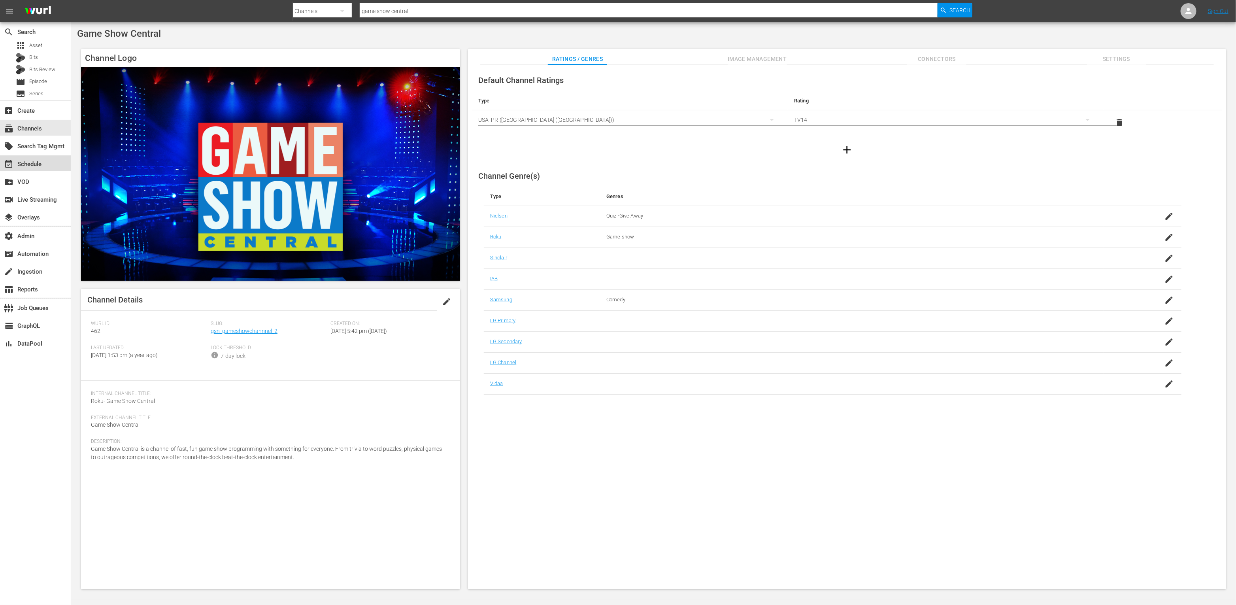
click at [42, 163] on div "event_available Schedule" at bounding box center [22, 162] width 44 height 7
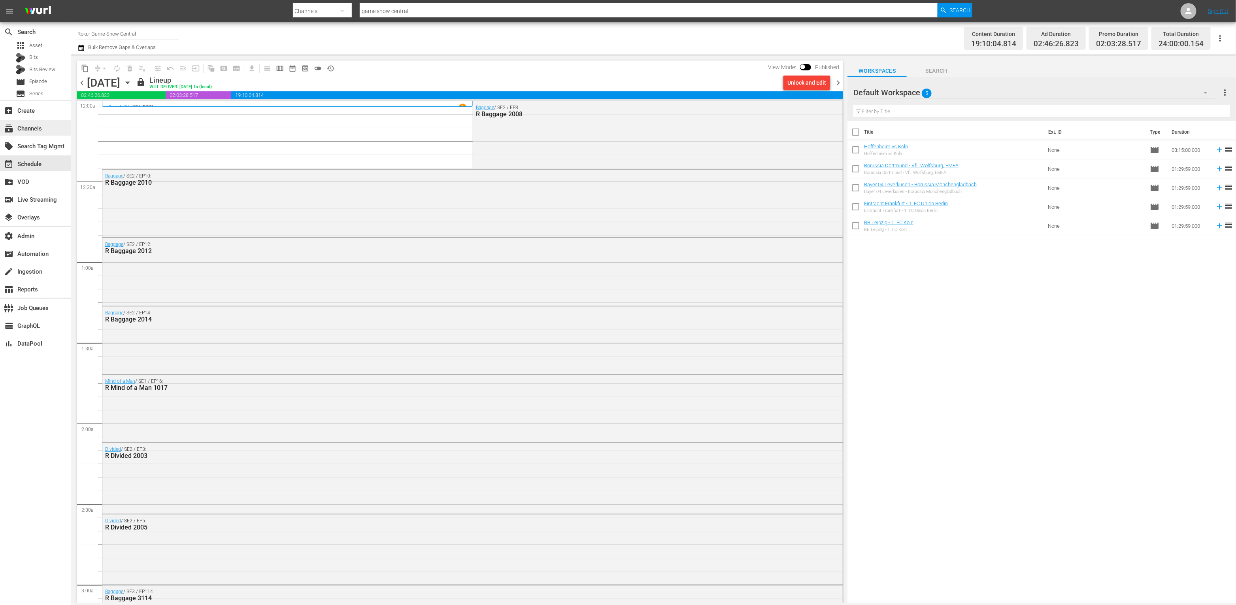
click at [35, 127] on div "subscriptions Channels" at bounding box center [22, 127] width 44 height 7
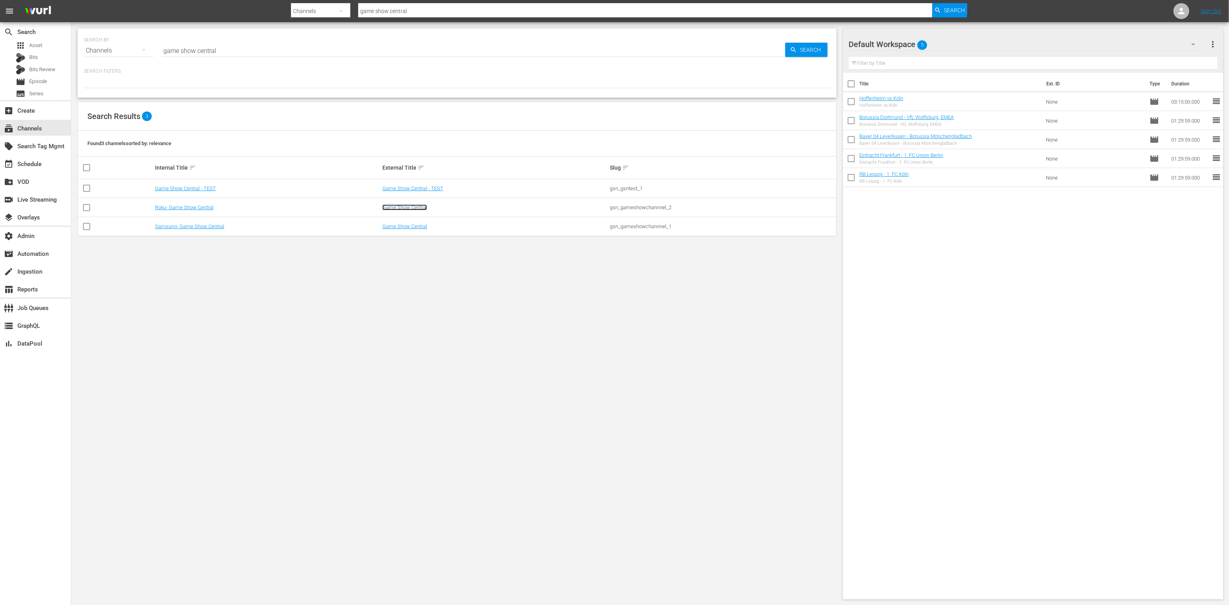
click at [399, 208] on link "Game Show Central" at bounding box center [404, 207] width 45 height 6
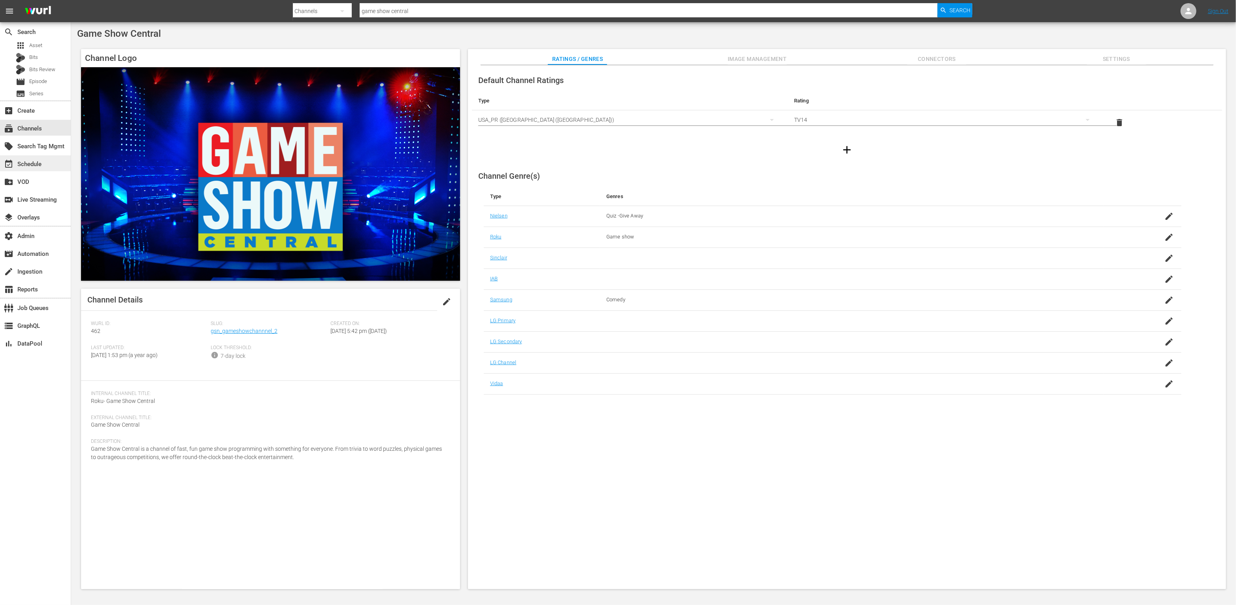
click at [35, 164] on div "event_available Schedule" at bounding box center [22, 162] width 44 height 7
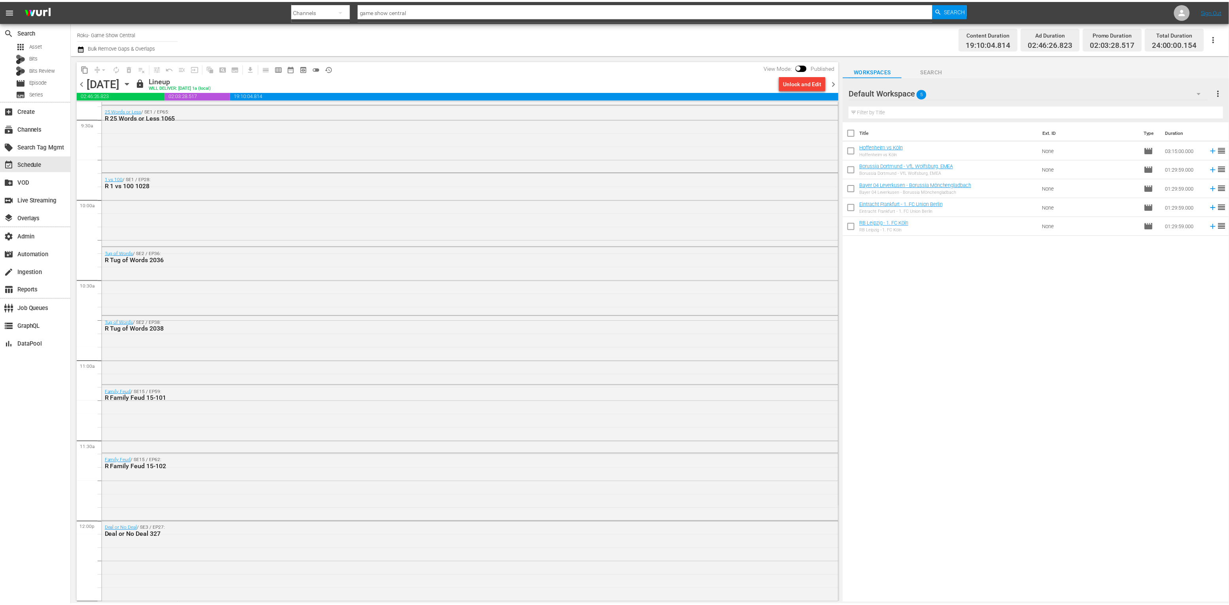
scroll to position [392, 0]
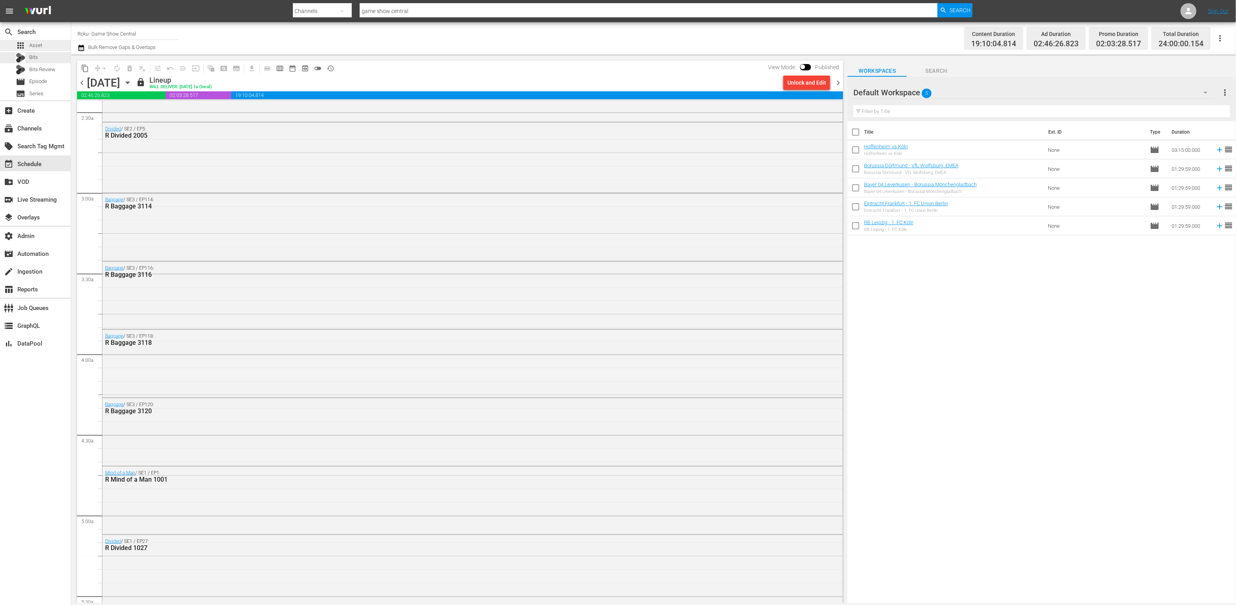
click at [57, 50] on div "apps Asset" at bounding box center [35, 45] width 71 height 11
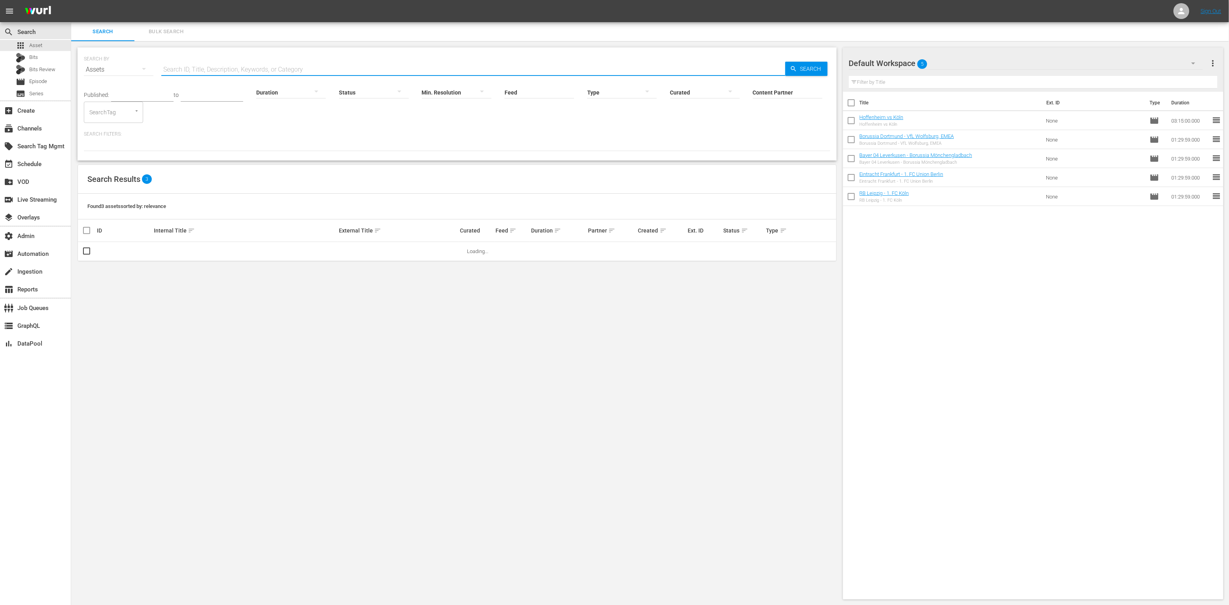
click at [503, 62] on input "text" at bounding box center [473, 69] width 624 height 19
paste input "Dry Bar Comedy"
type input "Dry Bar Comedy"
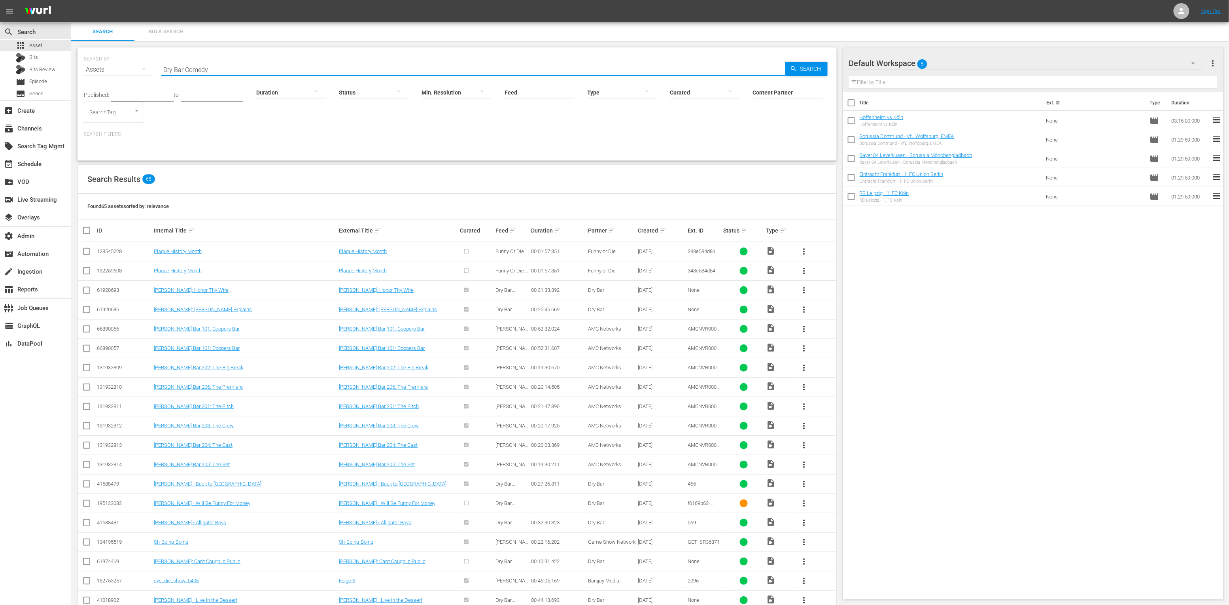
click at [550, 90] on input "Feed" at bounding box center [539, 93] width 70 height 28
paste input "Dry Bar Comedy"
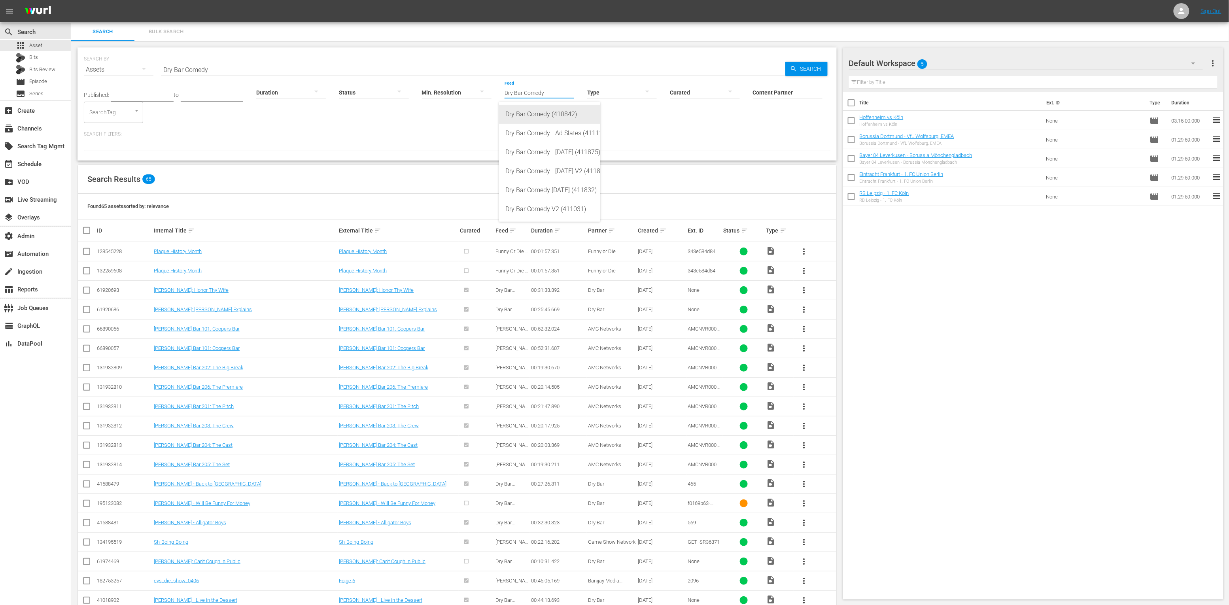
click at [555, 114] on div "Dry Bar Comedy (410842)" at bounding box center [549, 114] width 89 height 19
type input "Dry Bar Comedy (410842)"
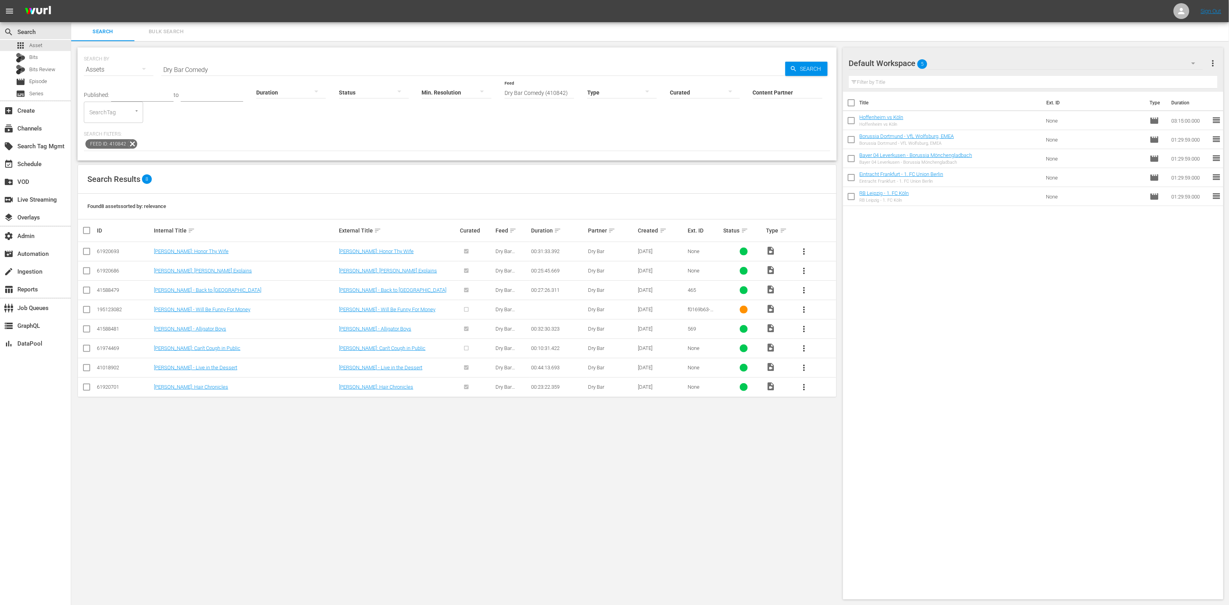
click at [223, 69] on input "Dry Bar Comedy" at bounding box center [473, 69] width 624 height 19
